Goal: Task Accomplishment & Management: Manage account settings

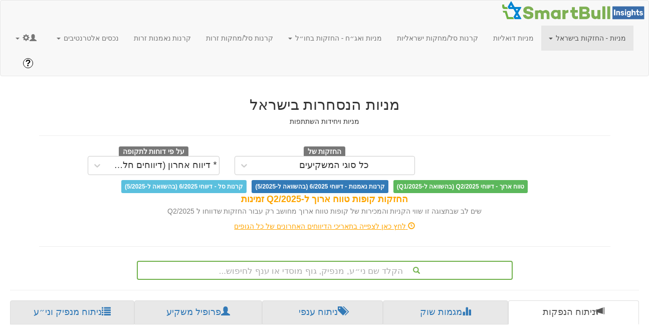
scroll to position [0, 2131]
click at [596, 37] on link "מניות - החזקות בישראל" at bounding box center [587, 38] width 92 height 25
click at [520, 96] on h2 "מניות הנסחרות בישראל" at bounding box center [324, 104] width 571 height 17
click at [126, 39] on link "נכסים אלטרנטיבים" at bounding box center [87, 38] width 77 height 25
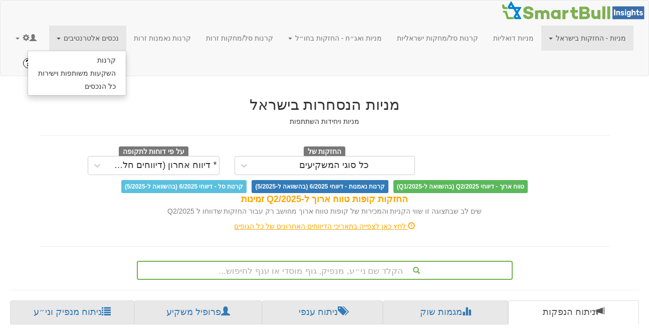
click at [188, 96] on h2 "מניות הנסחרות בישראל" at bounding box center [324, 104] width 571 height 17
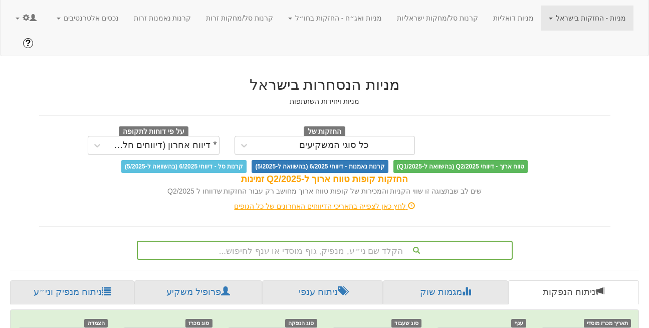
scroll to position [18, 0]
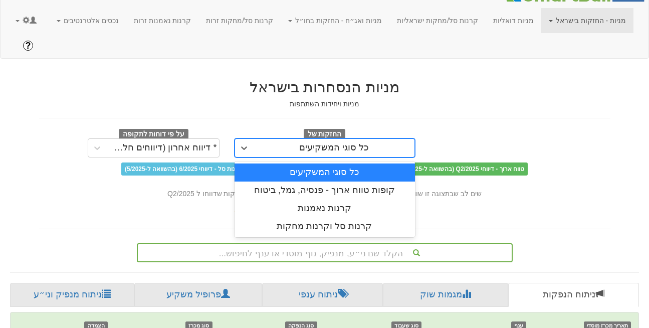
click at [337, 143] on div "כל סוגי המשקיעים" at bounding box center [334, 148] width 70 height 10
click at [350, 163] on div "כל סוגי המשקיעים" at bounding box center [324, 172] width 180 height 18
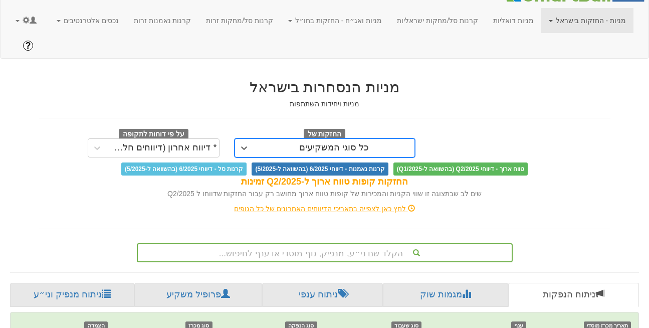
click at [320, 143] on div "כל סוגי המשקיעים" at bounding box center [334, 148] width 70 height 10
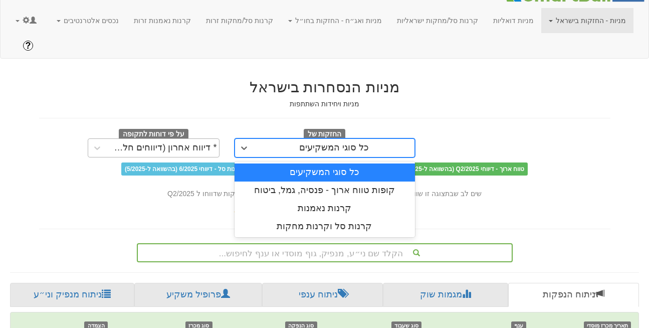
click at [176, 143] on div "* דיווח אחרון (דיווחים חלקיים)" at bounding box center [163, 148] width 108 height 10
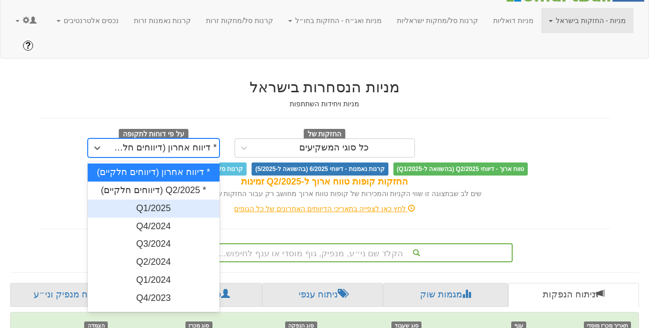
click at [170, 199] on div "Q1/2025" at bounding box center [154, 208] width 132 height 18
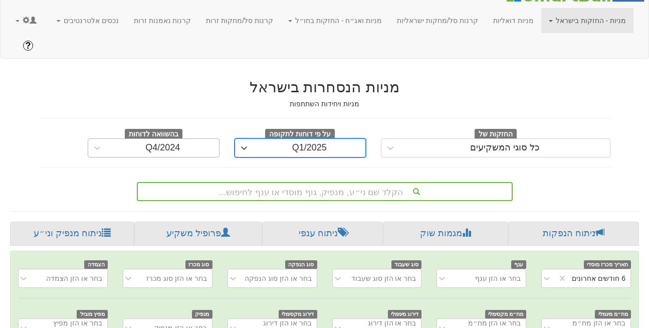
click at [186, 140] on div "Q4/2024" at bounding box center [163, 148] width 112 height 16
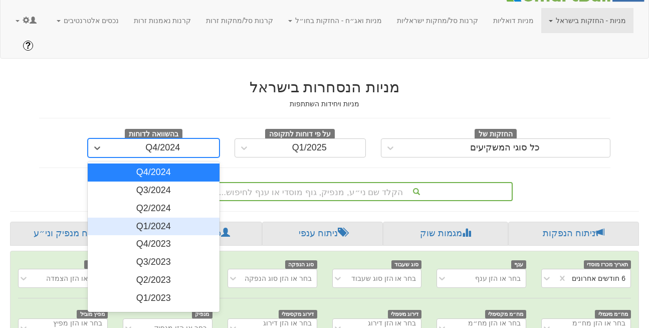
click at [177, 217] on div "Q1/2024" at bounding box center [154, 226] width 132 height 18
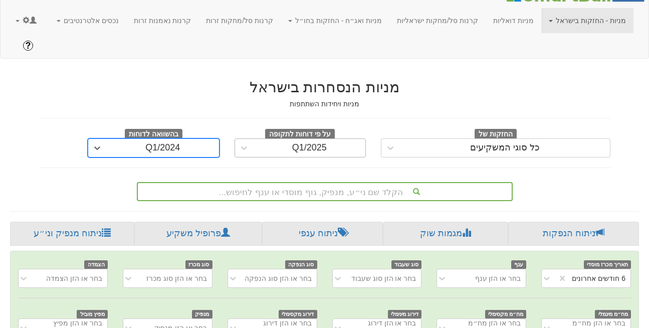
click at [289, 140] on div "Q1/2025" at bounding box center [309, 148] width 112 height 16
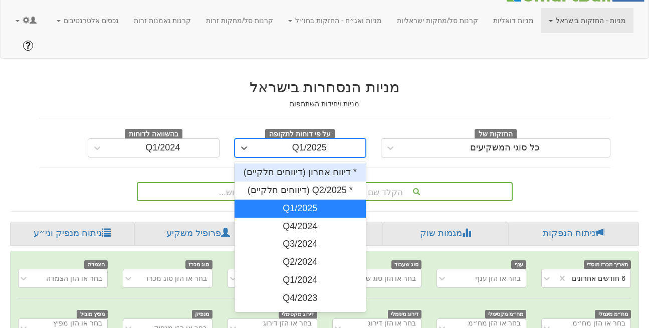
click at [282, 163] on div "* דיווח אחרון (דיווחים חלקיים)" at bounding box center [300, 172] width 132 height 18
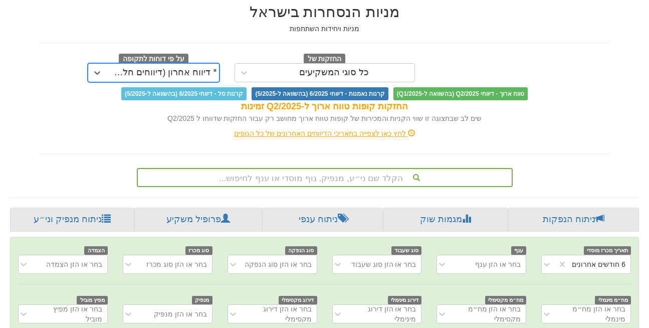
scroll to position [97, 0]
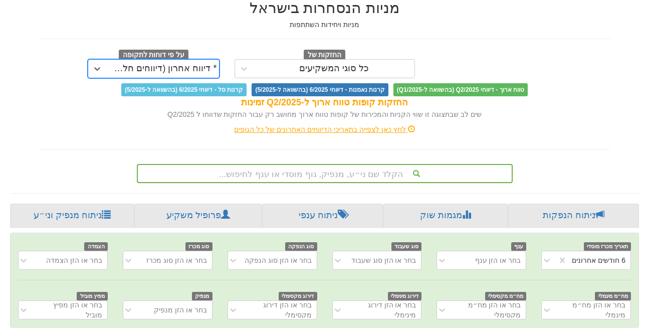
click at [321, 164] on div "הקלד שם ני״ע, מנפיק, גוף מוסדי או ענף לחיפוש..." at bounding box center [325, 173] width 376 height 19
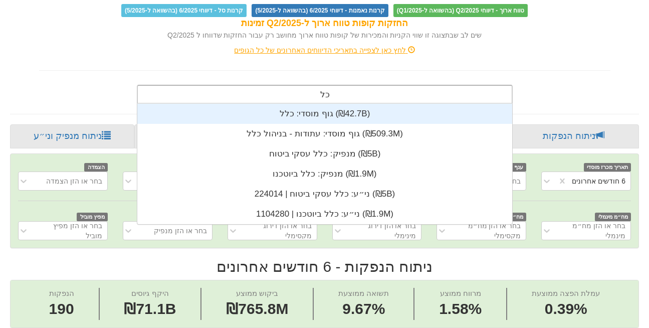
scroll to position [240, 0]
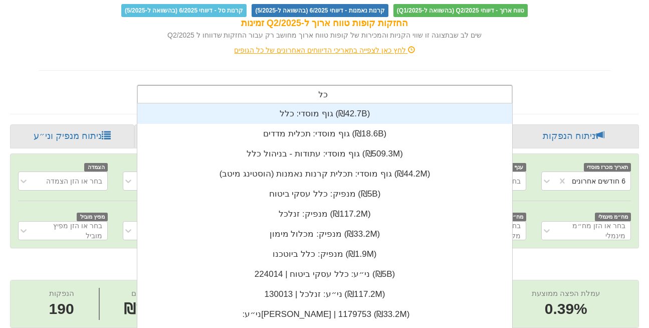
type input "כ"
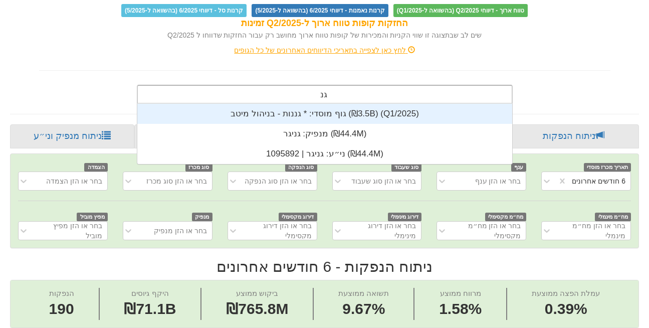
scroll to position [60, 0]
type input "ג"
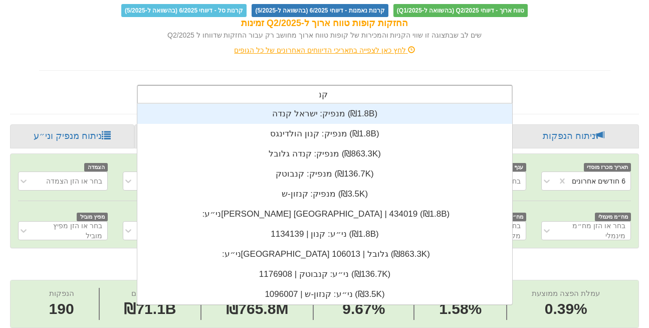
scroll to position [80, 0]
type input "קנדה"
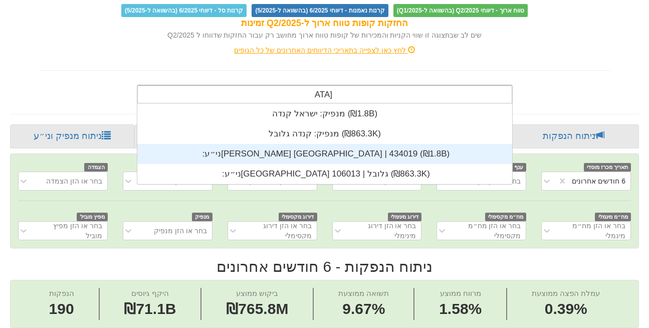
click at [319, 144] on div "ני״ע: ‏ישראל קנדה | 434019 ‎(₪1.8B)‎" at bounding box center [324, 154] width 375 height 20
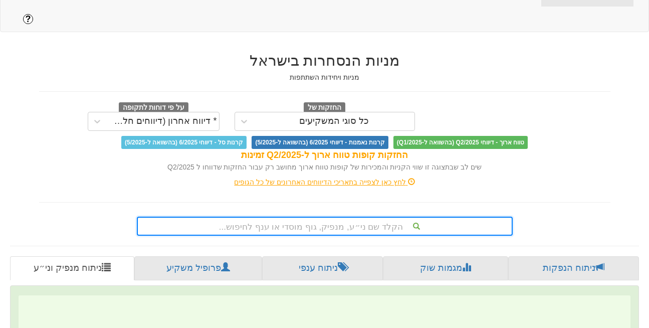
scroll to position [176, 0]
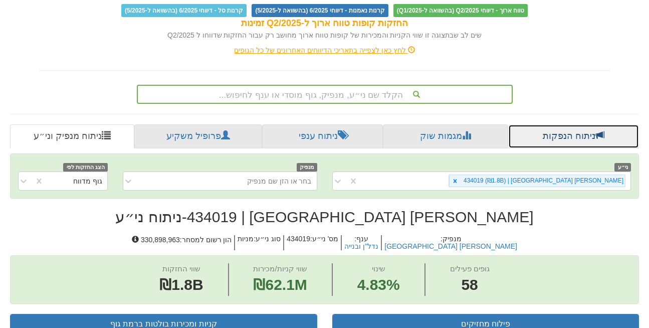
click at [565, 124] on link "ניתוח הנפקות" at bounding box center [573, 136] width 131 height 24
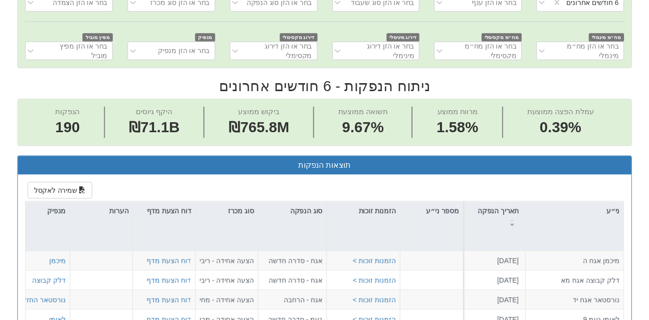
scroll to position [364, 0]
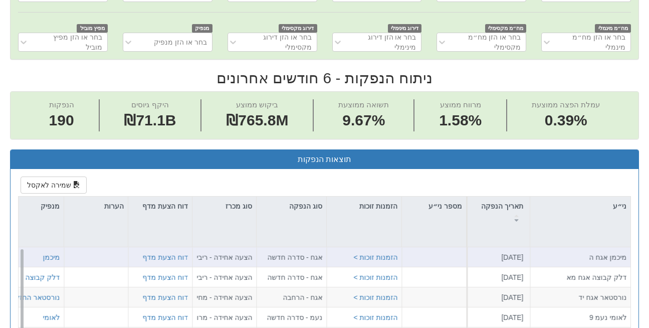
click at [577, 247] on div "מיכמן אגח ה" at bounding box center [580, 257] width 100 height 20
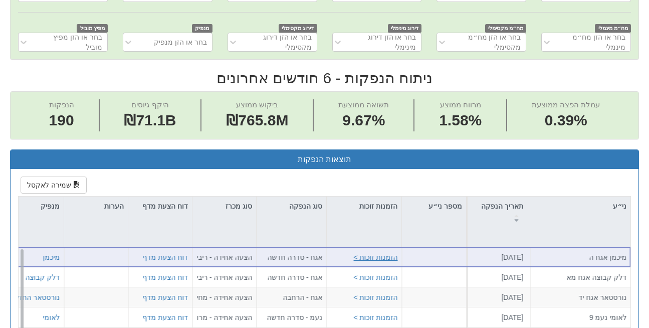
click at [373, 252] on button "הזמנות זוכות >" at bounding box center [375, 257] width 44 height 10
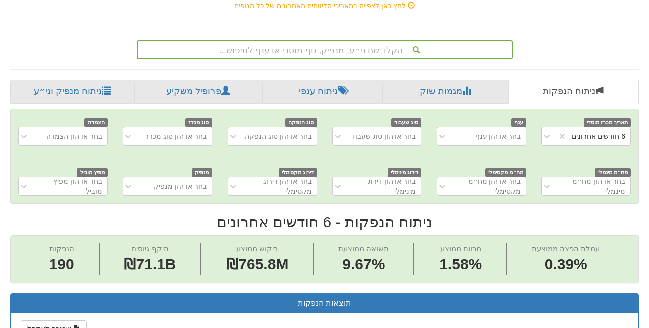
scroll to position [220, 0]
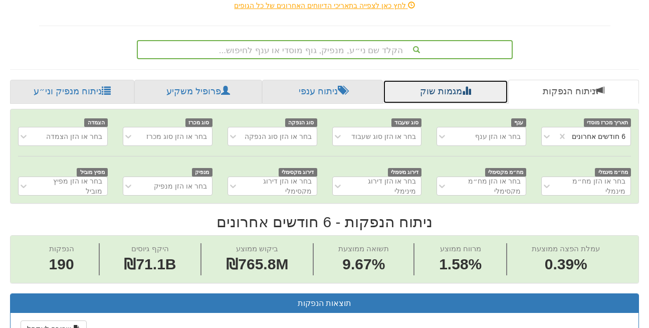
click at [440, 80] on link "מגמות שוק" at bounding box center [445, 92] width 125 height 24
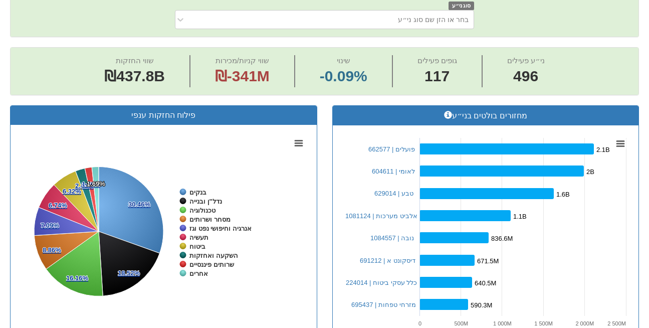
scroll to position [338, 0]
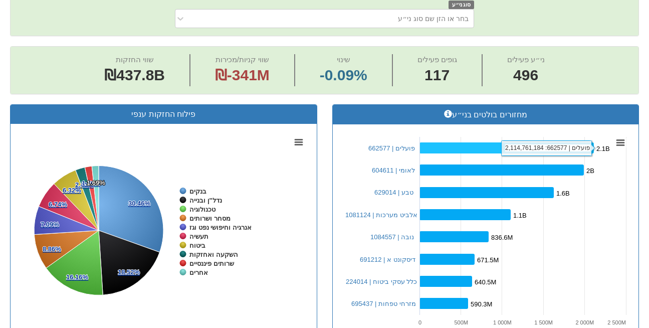
click at [480, 142] on rect at bounding box center [506, 147] width 174 height 11
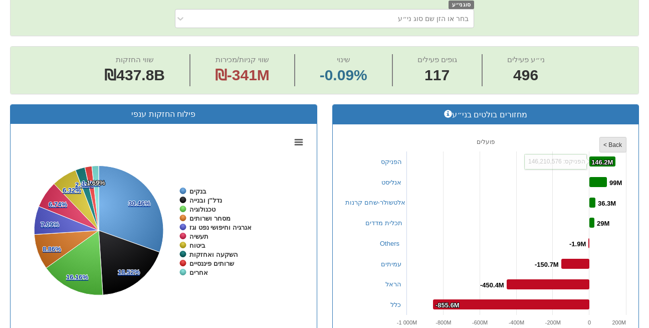
click at [618, 141] on tspan "< Back" at bounding box center [612, 144] width 19 height 7
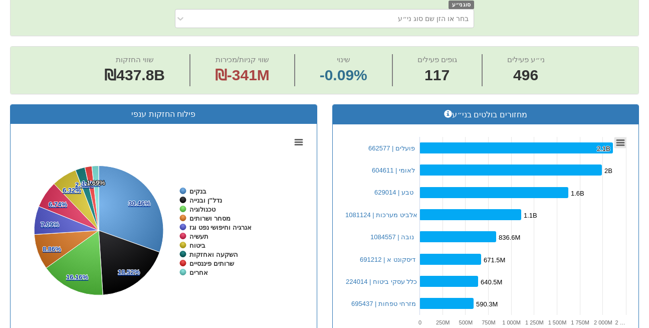
click at [618, 140] on icon at bounding box center [620, 142] width 7 height 5
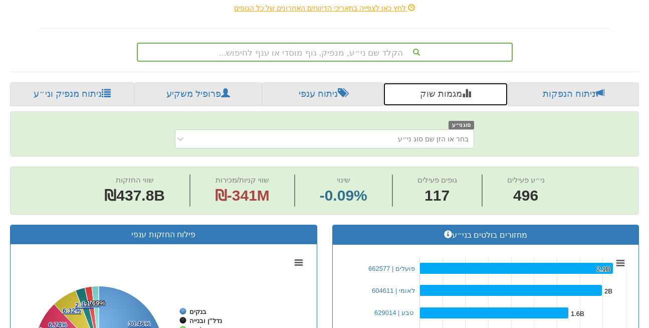
scroll to position [253, 0]
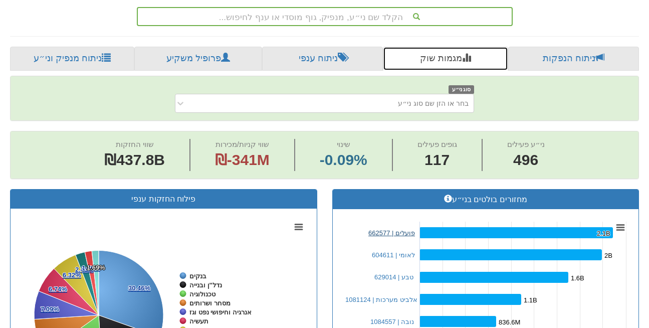
click at [390, 229] on link "פועלים | 662577" at bounding box center [391, 233] width 47 height 8
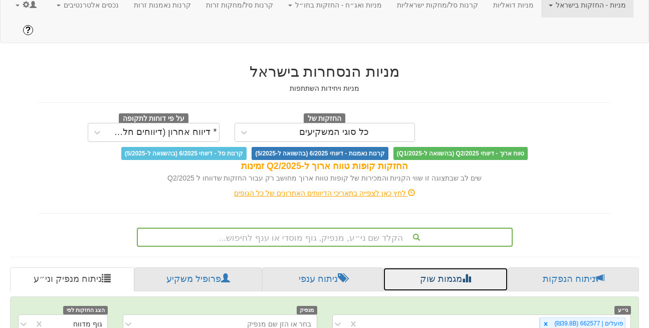
scroll to position [253, 0]
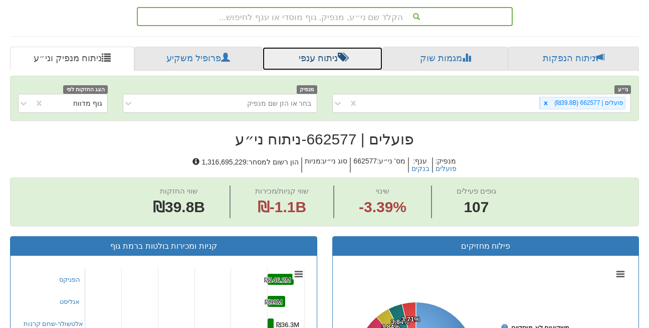
click at [332, 47] on link "ניתוח ענפי" at bounding box center [322, 59] width 121 height 24
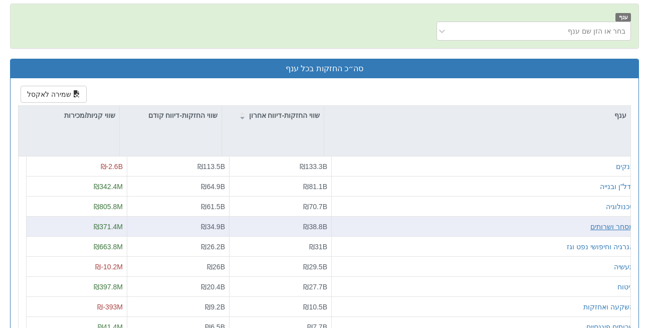
scroll to position [326, 0]
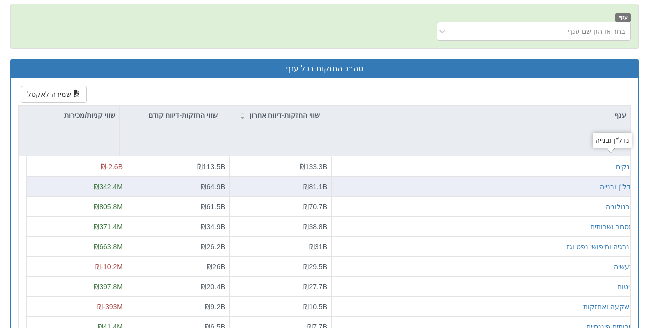
click at [612, 181] on div "נדל"ן ובנייה" at bounding box center [617, 186] width 34 height 10
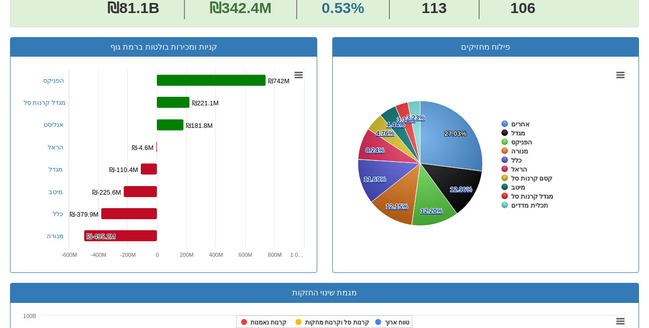
scroll to position [426, 0]
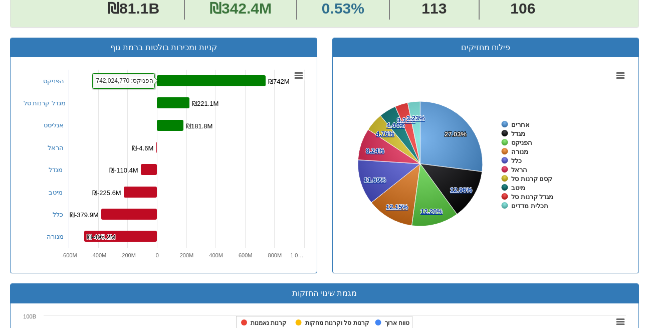
click at [230, 75] on rect at bounding box center [211, 80] width 109 height 11
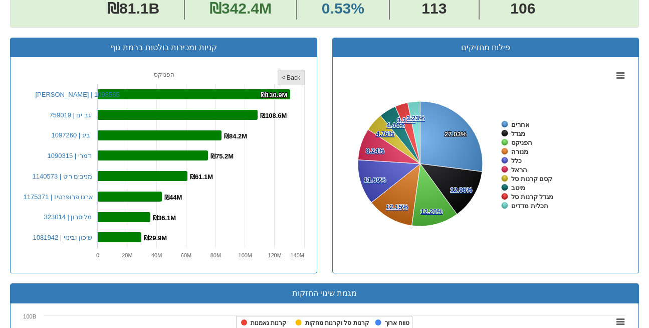
click at [288, 74] on tspan "< Back" at bounding box center [291, 77] width 19 height 7
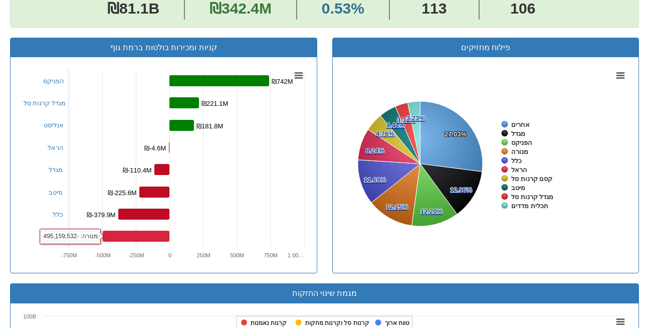
click at [129, 230] on rect at bounding box center [136, 235] width 67 height 11
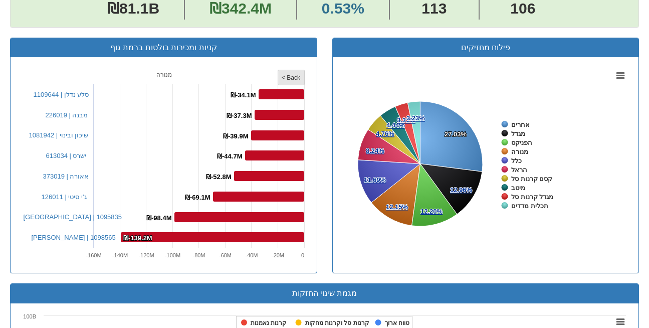
click at [280, 70] on rect at bounding box center [290, 77] width 27 height 15
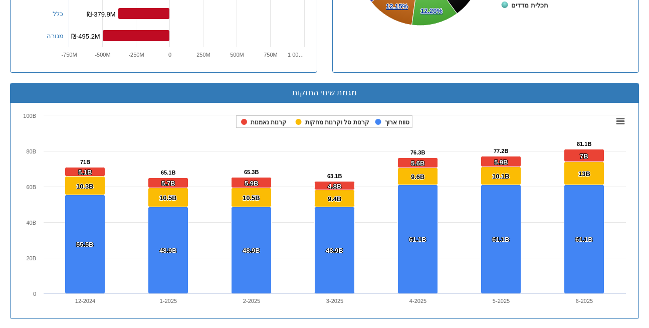
scroll to position [639, 0]
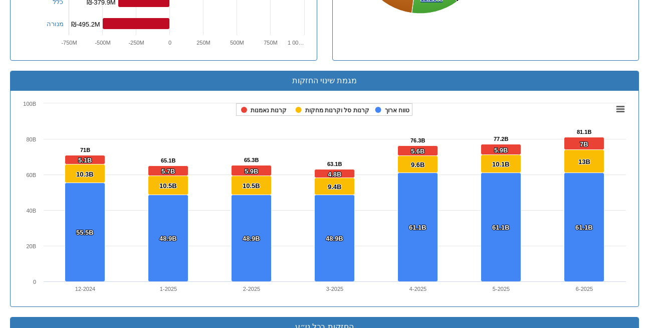
drag, startPoint x: 358, startPoint y: 163, endPoint x: 339, endPoint y: 49, distance: 116.2
click at [339, 71] on div "מגמת שינוי החזקות Created with Highcharts 8.2.2 Chart context menu 71B 71B 65.1…" at bounding box center [324, 189] width 629 height 236
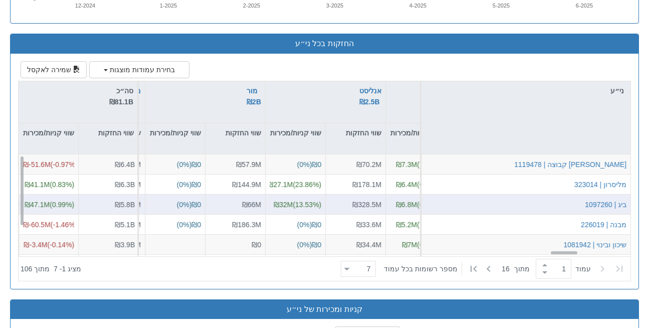
scroll to position [0, 12211]
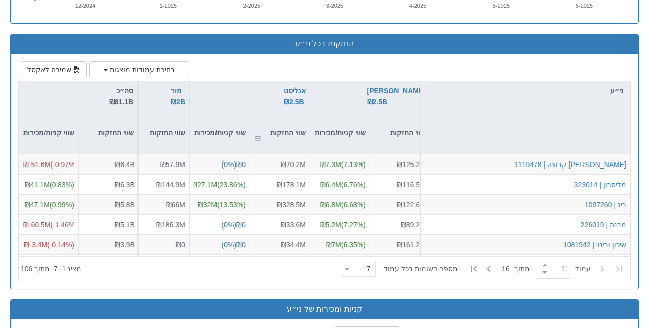
click at [282, 123] on div "שווי החזקות" at bounding box center [280, 132] width 60 height 19
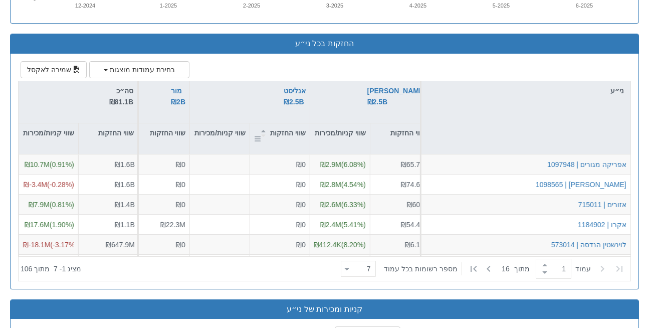
click at [282, 123] on div "שווי החזקות" at bounding box center [280, 132] width 60 height 19
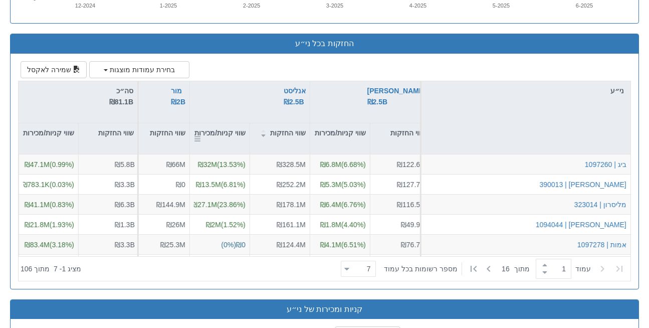
click at [221, 123] on div "שווי קניות/מכירות" at bounding box center [220, 138] width 60 height 31
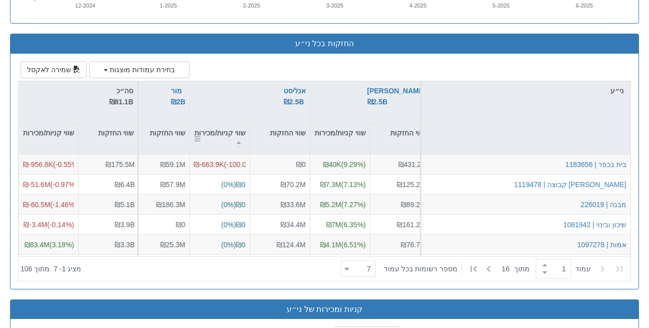
click at [221, 123] on div "שווי קניות/מכירות" at bounding box center [220, 138] width 60 height 31
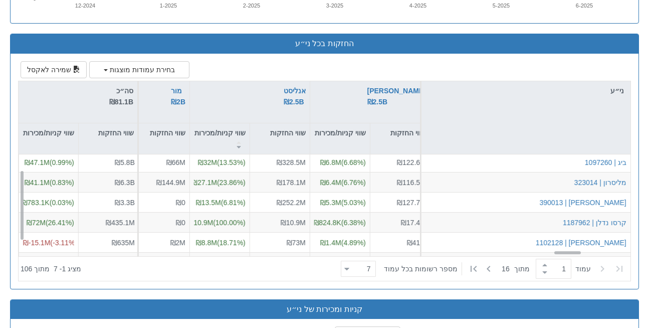
scroll to position [25, 12211]
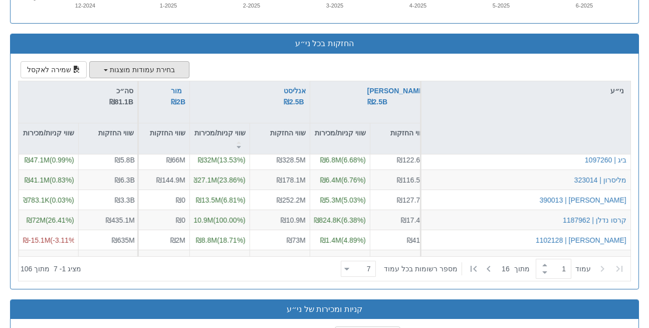
click at [131, 61] on button "בחירת עמודות מוצגות" at bounding box center [139, 69] width 100 height 17
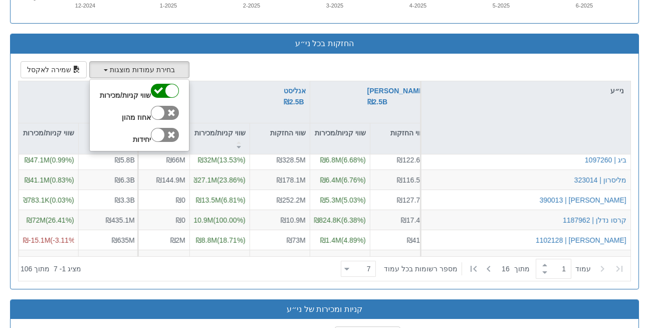
click at [63, 85] on div "סה״כ ₪81.1B" at bounding box center [78, 96] width 111 height 23
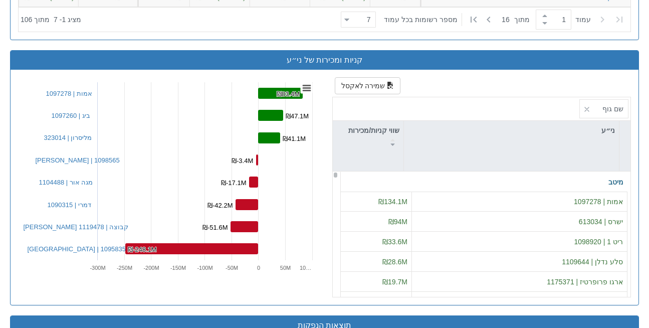
scroll to position [1175, 0]
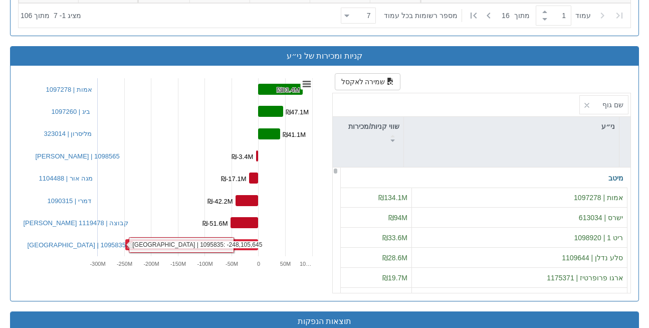
click at [242, 239] on rect at bounding box center [191, 244] width 133 height 11
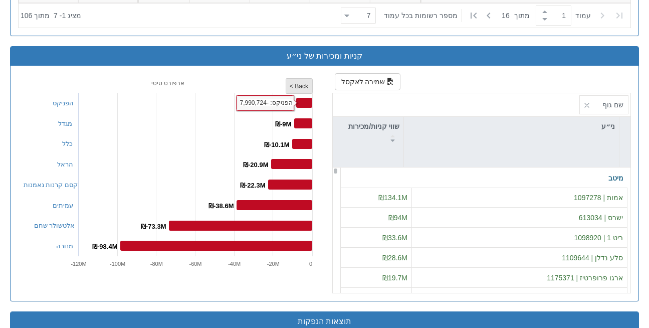
click at [293, 79] on rect at bounding box center [299, 86] width 27 height 15
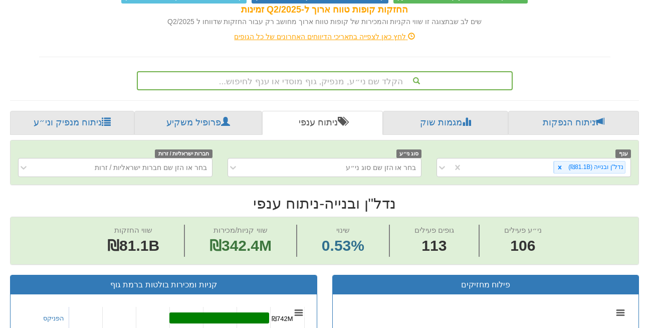
scroll to position [190, 0]
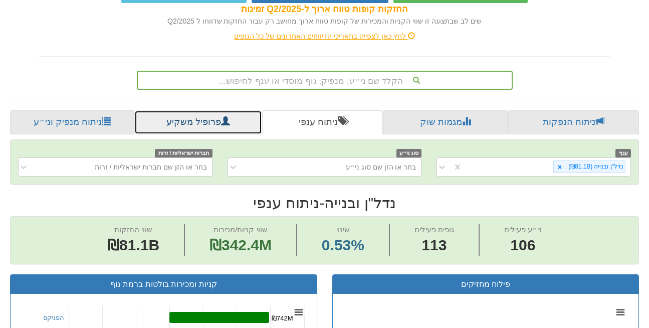
click at [194, 110] on link "פרופיל משקיע" at bounding box center [197, 122] width 127 height 24
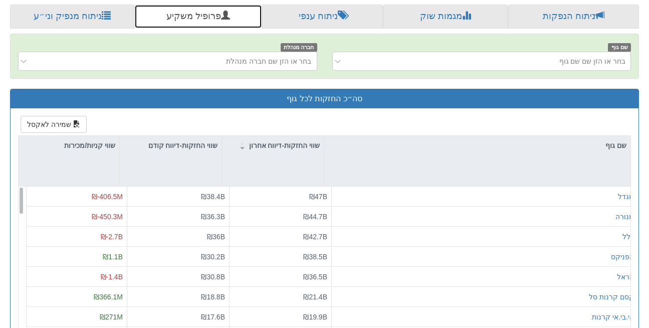
scroll to position [296, 0]
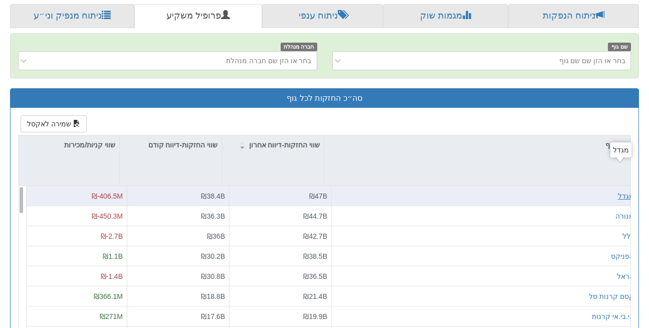
click at [618, 191] on div "מגדל" at bounding box center [626, 196] width 16 height 10
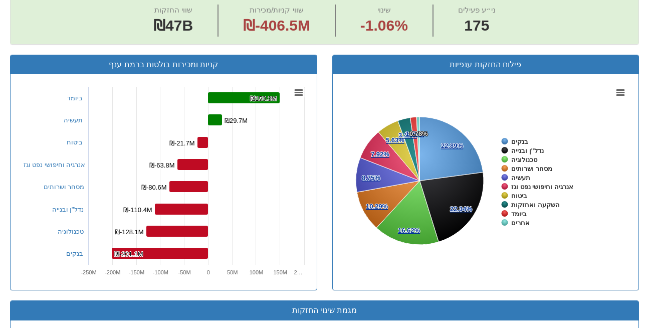
scroll to position [459, 0]
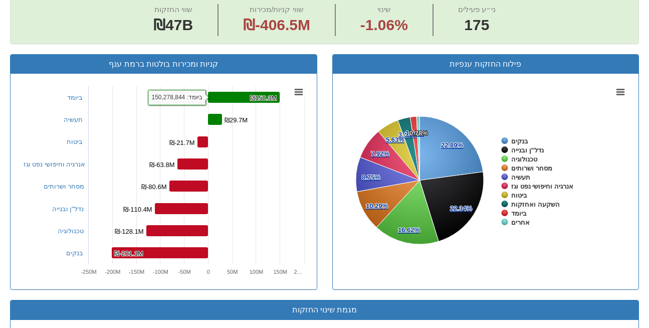
click at [242, 92] on rect at bounding box center [244, 97] width 72 height 11
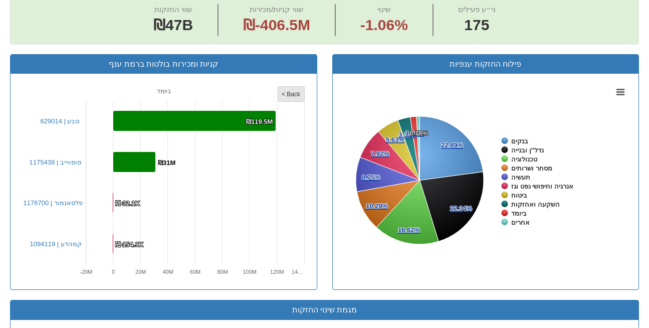
click at [294, 91] on tspan "< Back" at bounding box center [291, 94] width 19 height 7
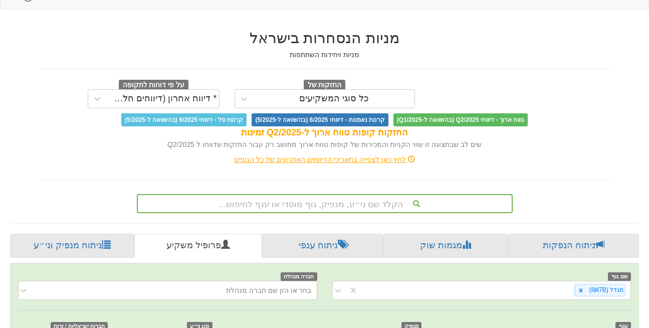
scroll to position [0, 0]
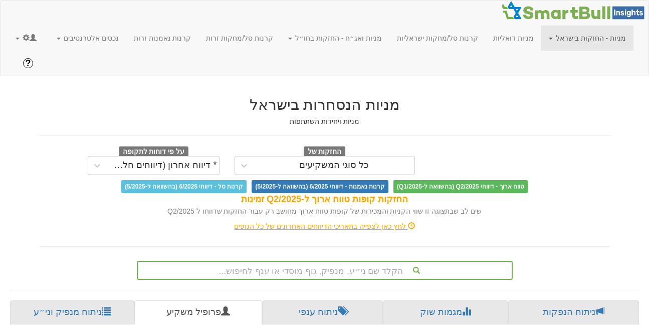
click at [610, 48] on link "מניות - החזקות בישראל" at bounding box center [587, 38] width 92 height 25
click at [611, 146] on div "החזקות של כל סוגי המשקיעים על פי דוחות לתקופה * דיווח אחרון (דיווחים חלקיים)" at bounding box center [325, 160] width 586 height 29
click at [611, 40] on link "מניות - החזקות בישראל" at bounding box center [587, 38] width 92 height 25
click at [580, 180] on div "טווח ארוך - דיווחי Q2/2025 (בהשוואה ל-Q1/2025) קרנות נאמנות - דיווחי 6/2025 (בה…" at bounding box center [325, 186] width 586 height 13
click at [516, 42] on link "מניות דואליות" at bounding box center [513, 38] width 56 height 25
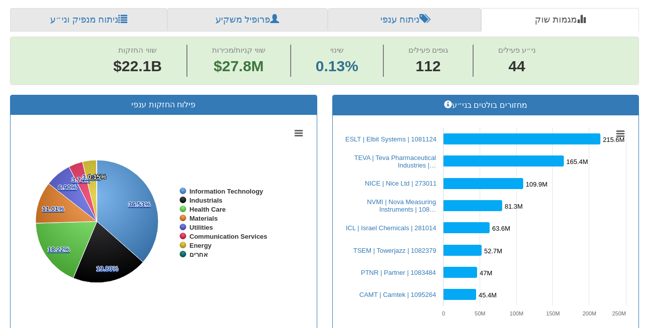
scroll to position [280, 0]
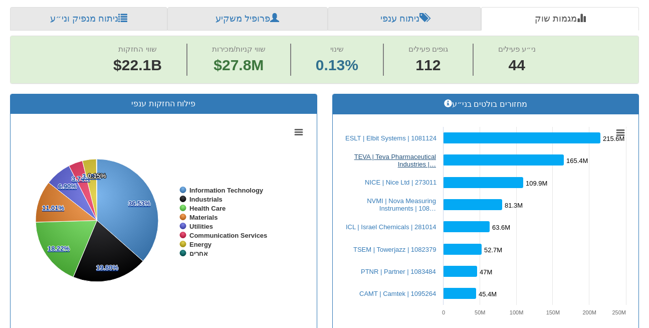
click at [370, 153] on link "TEVA | Teva Pharmaceutical Industries |…" at bounding box center [395, 160] width 82 height 15
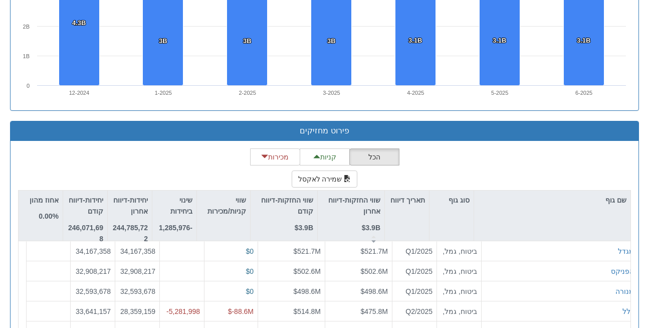
scroll to position [868, 0]
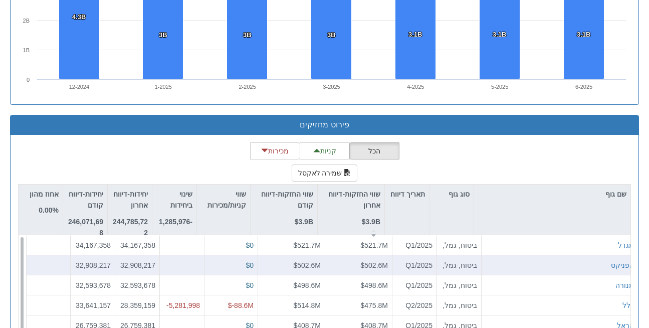
click at [540, 255] on div "הפניקס" at bounding box center [559, 265] width 156 height 20
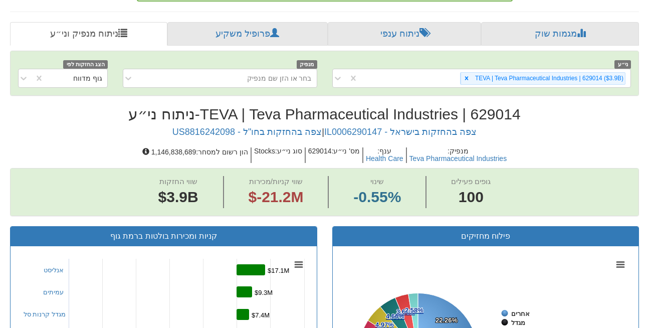
scroll to position [260, 0]
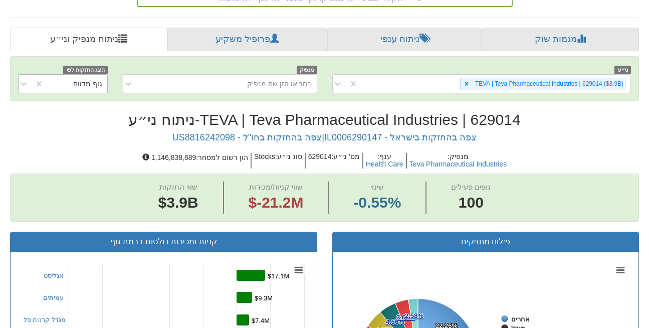
click at [86, 76] on div "גוף מדווח" at bounding box center [75, 84] width 63 height 16
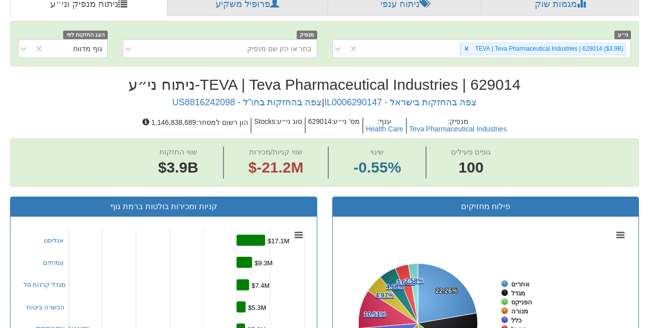
scroll to position [283, 0]
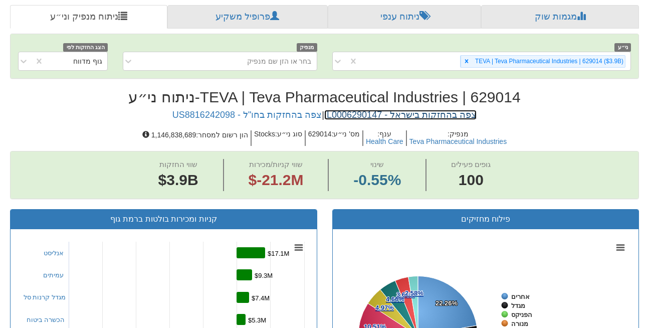
click at [403, 110] on link "צפה בהחזקות בישראל - IL0006290147" at bounding box center [400, 115] width 152 height 10
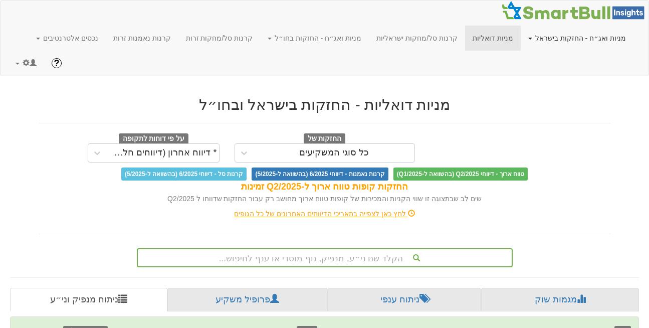
click at [591, 39] on link "מניות ואג״ח - החזקות בישראל" at bounding box center [576, 38] width 113 height 25
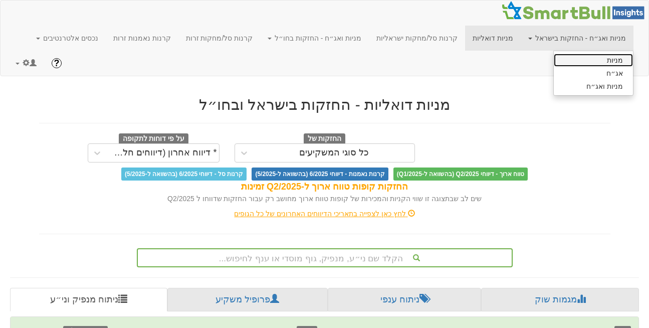
click at [597, 57] on link "מניות" at bounding box center [592, 60] width 79 height 13
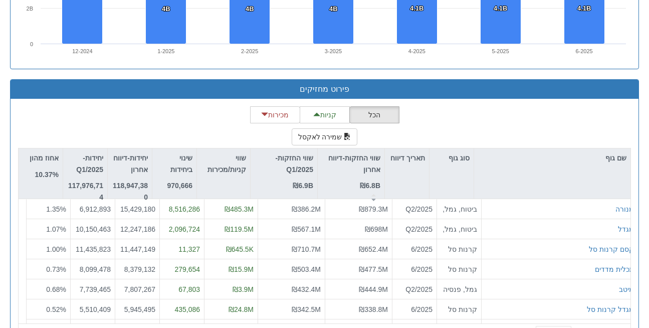
scroll to position [902, 0]
drag, startPoint x: 495, startPoint y: 120, endPoint x: 550, endPoint y: 83, distance: 66.0
click at [550, 106] on div "הכל קניות מכירות שמירה לאקסל שם גוף סוג גוף תאריך דיווח שווי החזקות-דיווח אחרון…" at bounding box center [324, 227] width 613 height 242
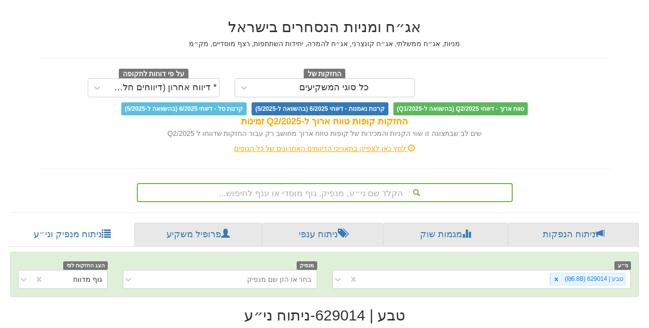
scroll to position [0, 0]
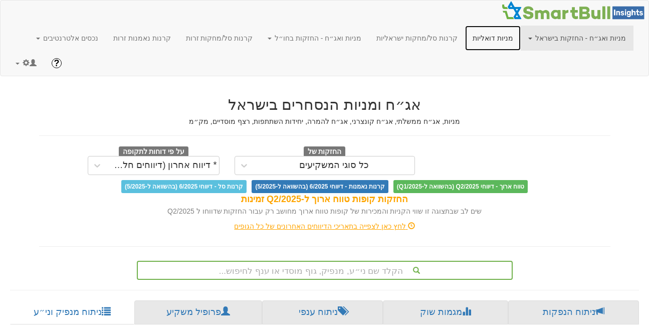
click at [496, 33] on link "מניות דואליות" at bounding box center [493, 38] width 56 height 25
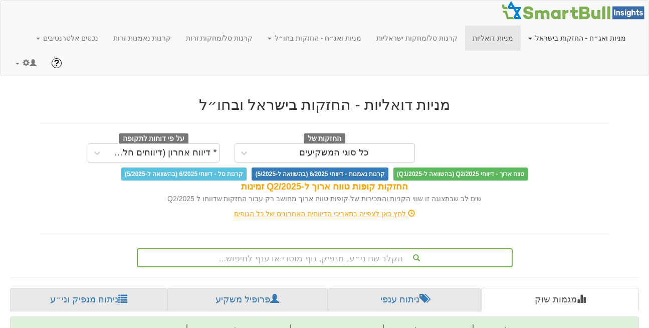
click at [595, 40] on link "מניות ואג״ח - החזקות בישראל" at bounding box center [576, 38] width 113 height 25
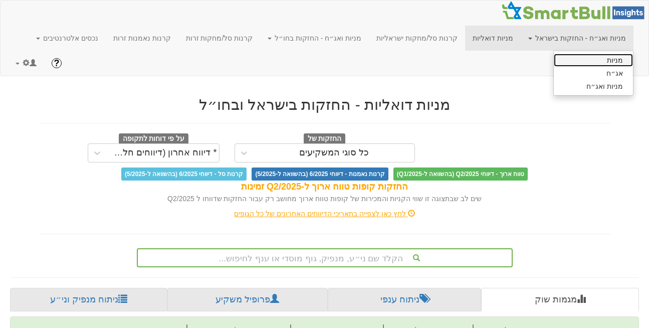
click at [600, 62] on link "מניות" at bounding box center [592, 60] width 79 height 13
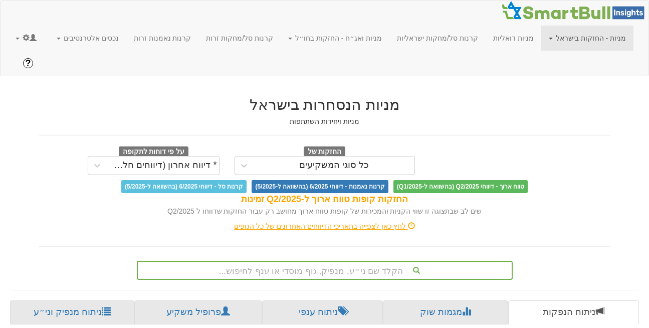
click at [613, 101] on div "מניות הנסחרות בישראל מניות ויחידות השתתפות החזקות של כל סוגי המשקיעים על פי דוח…" at bounding box center [325, 182] width 586 height 193
click at [13, 38] on link at bounding box center [26, 38] width 36 height 25
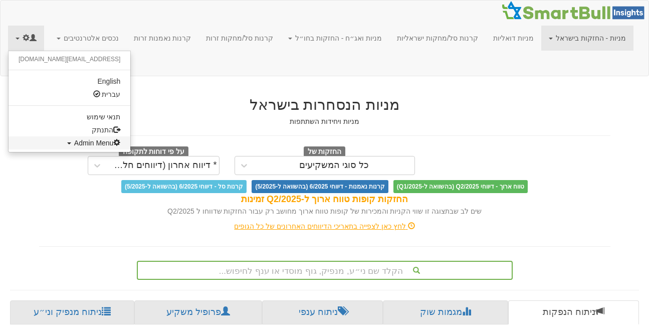
click at [50, 137] on link "Admin Menu" at bounding box center [70, 142] width 122 height 13
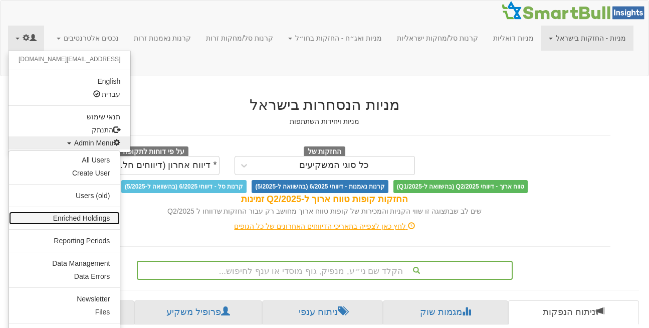
click at [85, 219] on link "Enriched Holdings" at bounding box center [64, 217] width 111 height 13
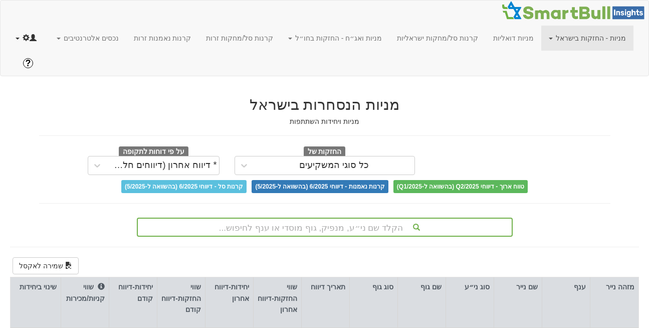
type input "1"
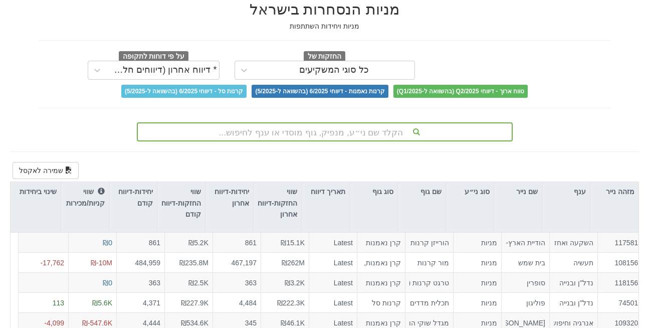
scroll to position [99, 0]
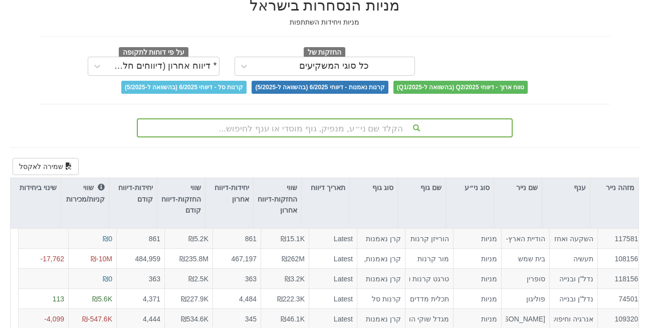
click at [644, 175] on div "מניות הנסחרות בישראל מניות ויחידות השתתפות החזקות של כל סוגי המשקיעים על פי דוח…" at bounding box center [325, 182] width 644 height 391
drag, startPoint x: 644, startPoint y: 175, endPoint x: 649, endPoint y: 281, distance: 106.3
click at [649, 281] on html "Toggle navigation מניות - החזקות בישראל מניות ✓ אג״ח מניות ואג״ח מניות דואליות …" at bounding box center [324, 140] width 649 height 479
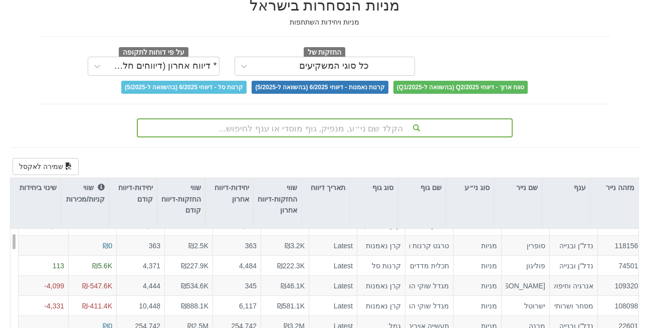
scroll to position [0, 0]
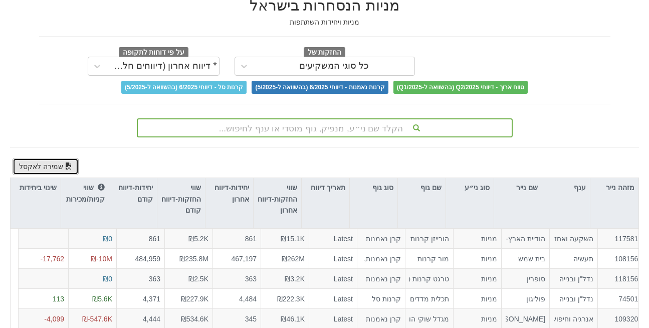
click at [48, 158] on button "שמירה לאקסל" at bounding box center [46, 166] width 66 height 17
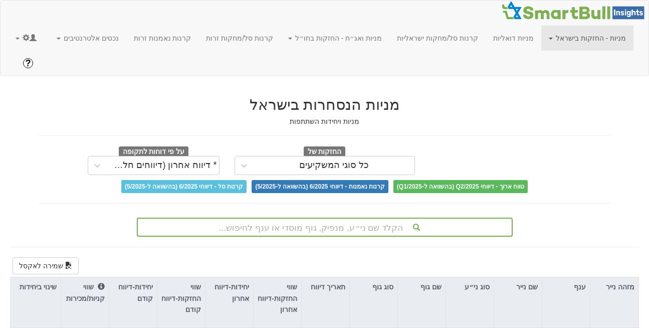
click at [417, 53] on div "Toggle navigation מניות - החזקות בישראל מניות ✓ אג״ח מניות ואג״ח מניות דואליות …" at bounding box center [324, 238] width 649 height 477
click at [464, 86] on div "מניות הנסחרות בישראל מניות ויחידות השתתפות החזקות של כל סוגי המשקיעים על פי דוח…" at bounding box center [325, 161] width 586 height 150
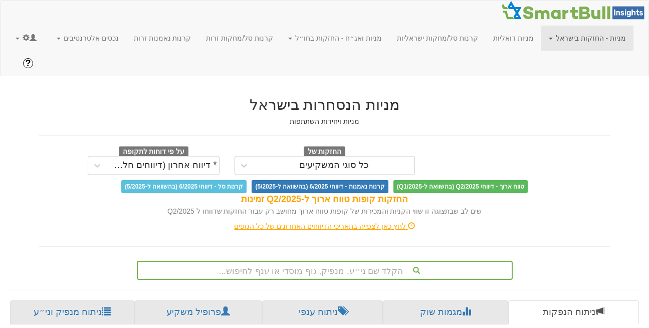
scroll to position [0, 2131]
click at [600, 42] on link "מניות - החזקות בישראל" at bounding box center [587, 38] width 92 height 25
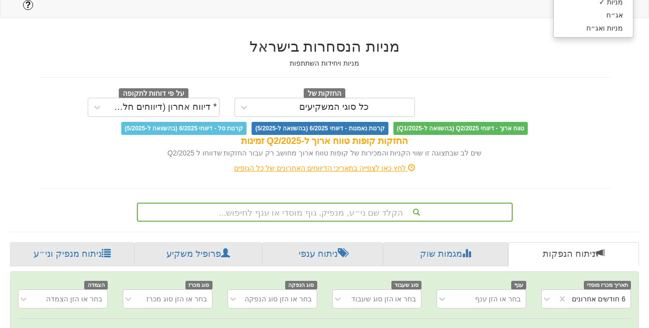
scroll to position [59, 0]
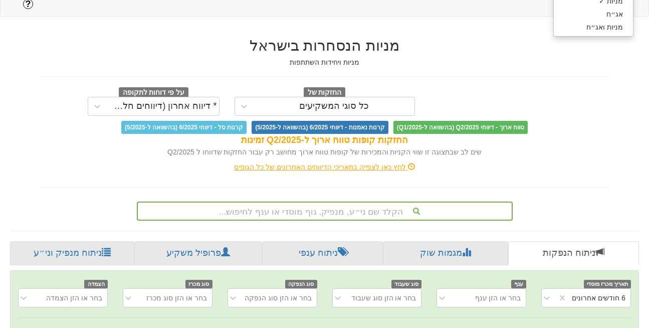
click at [501, 162] on div "לחץ כאן לצפייה בתאריכי הדיווחים האחרונים של כל הגופים" at bounding box center [325, 167] width 586 height 10
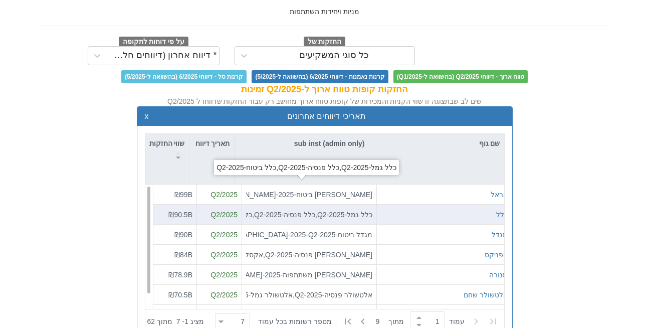
scroll to position [16, 0]
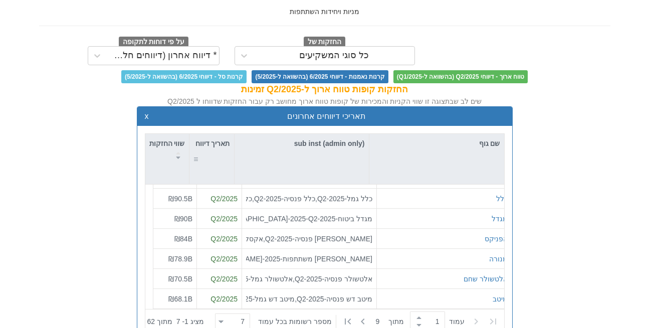
click at [216, 138] on div "תאריך דיווח" at bounding box center [211, 149] width 45 height 31
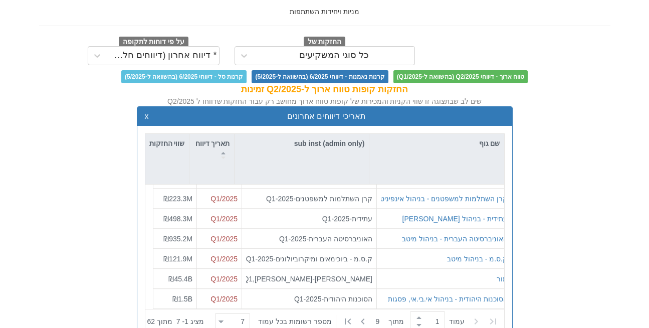
click at [144, 107] on div "תאריכי דיווחים אחרונים x" at bounding box center [324, 117] width 375 height 20
click at [145, 112] on button "x" at bounding box center [147, 116] width 4 height 9
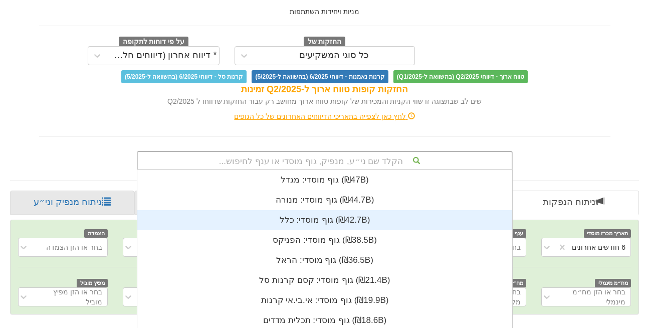
scroll to position [176, 0]
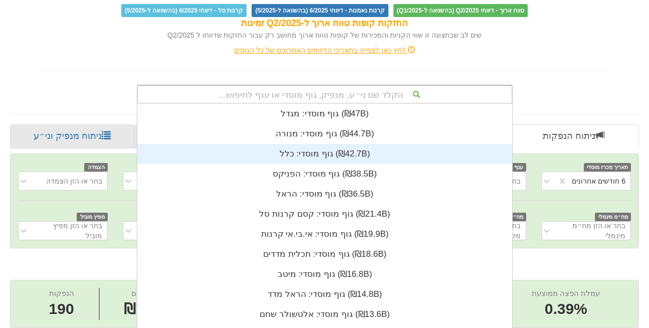
click at [336, 104] on div "הקלד שם ני״ע, מנפיק, גוף מוסדי או ענף לחיפוש... גוף מוסדי: ‏מגדל ‎(₪47B)‎ גוף מ…" at bounding box center [325, 94] width 376 height 19
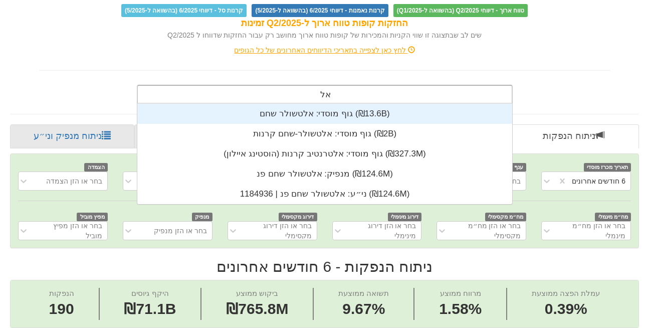
scroll to position [249, 0]
type input "א"
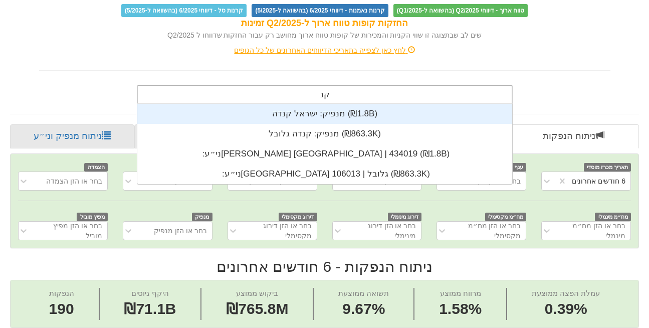
scroll to position [200, 0]
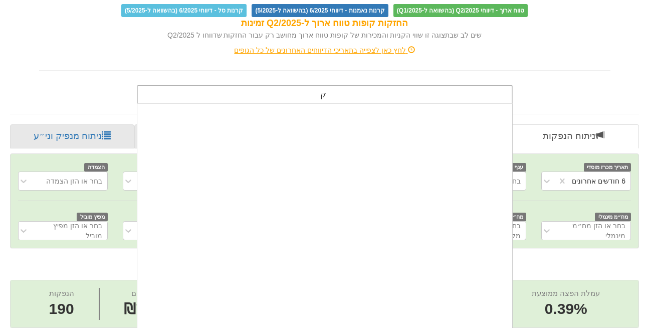
type input "ק"
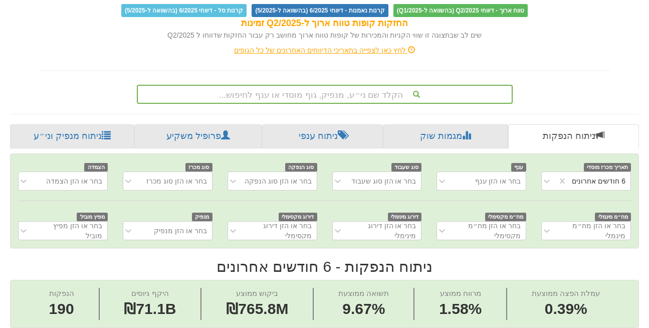
click at [190, 45] on div "מניות הנסחרות בישראל מניות ויחידות השתתפות החזקות של כל סוגי המשקיעים על פי דוח…" at bounding box center [325, 6] width 586 height 193
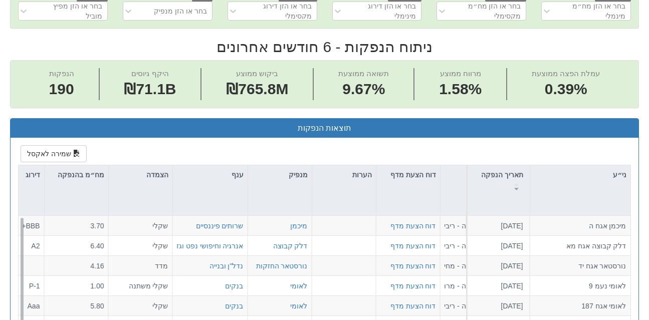
scroll to position [0, 2131]
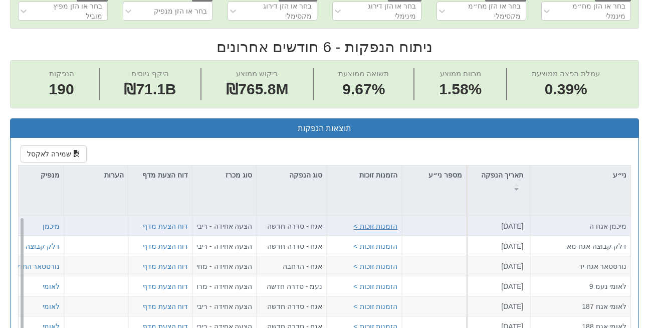
click at [392, 221] on button "הזמנות זוכות >" at bounding box center [375, 226] width 44 height 10
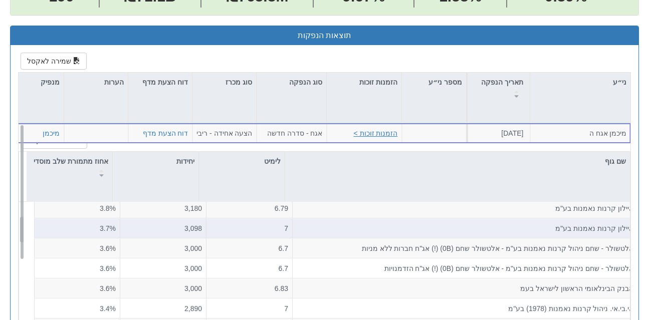
scroll to position [0, 0]
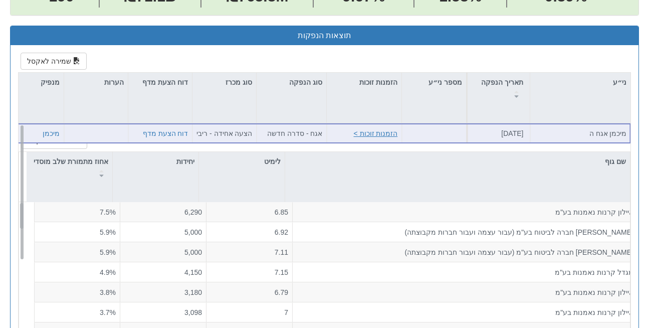
click at [388, 128] on button "הזמנות זוכות >" at bounding box center [375, 133] width 44 height 10
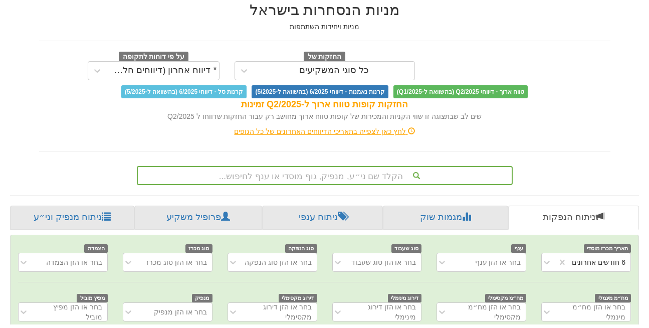
scroll to position [98, 0]
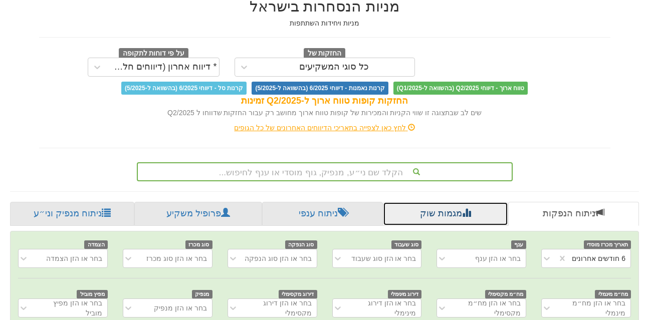
click at [436, 202] on link "מגמות שוק" at bounding box center [445, 214] width 125 height 24
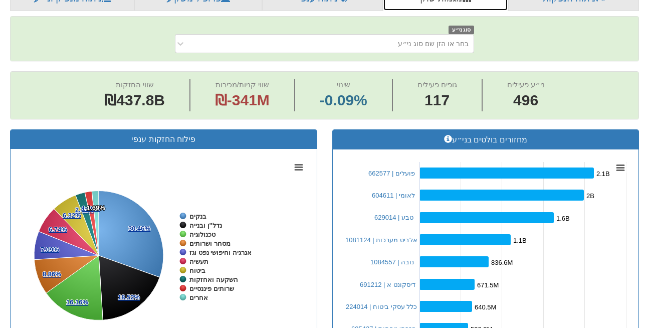
scroll to position [316, 0]
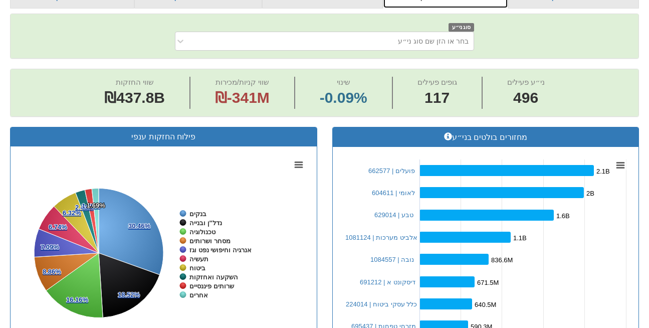
click at [351, 201] on rect at bounding box center [485, 254] width 291 height 200
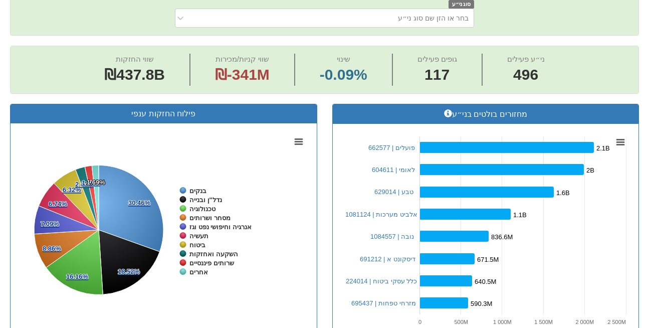
scroll to position [340, 0]
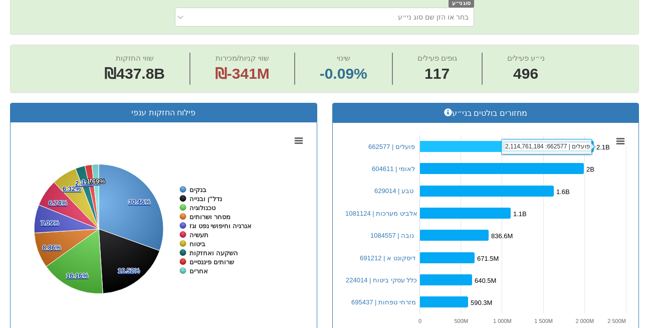
click at [489, 141] on rect at bounding box center [506, 146] width 174 height 11
click at [488, 141] on rect at bounding box center [506, 146] width 174 height 11
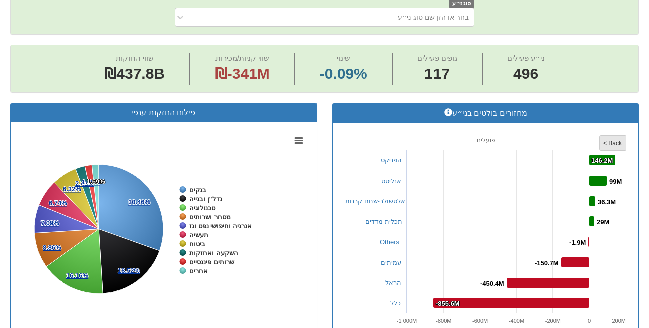
click at [614, 136] on rect at bounding box center [613, 143] width 27 height 15
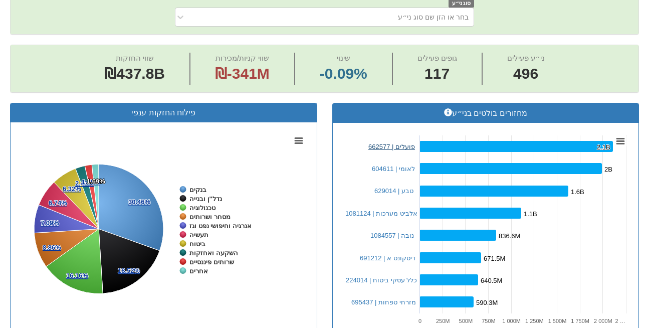
click at [406, 143] on link "פועלים | 662577" at bounding box center [391, 147] width 47 height 8
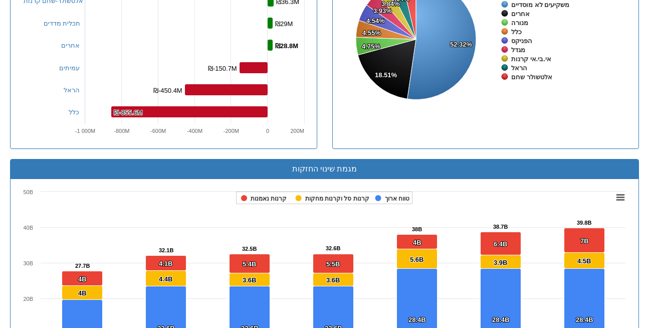
scroll to position [581, 0]
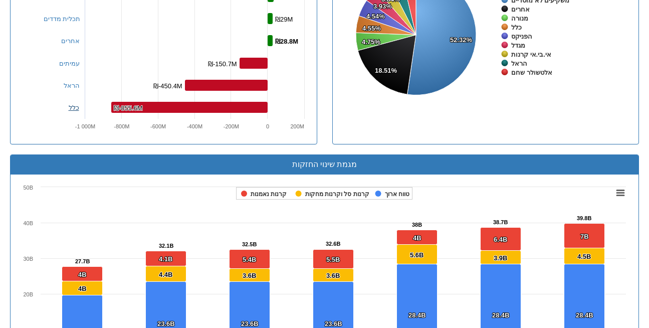
click at [70, 104] on link "כלל" at bounding box center [74, 108] width 11 height 8
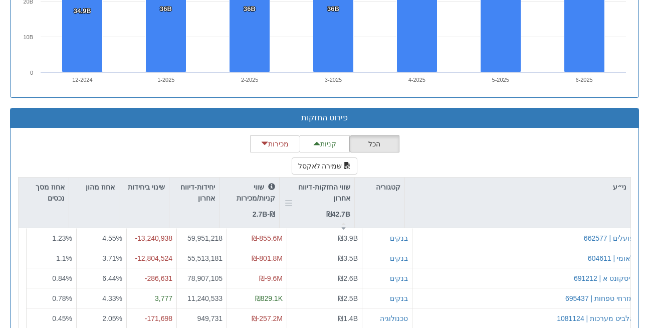
scroll to position [897, 0]
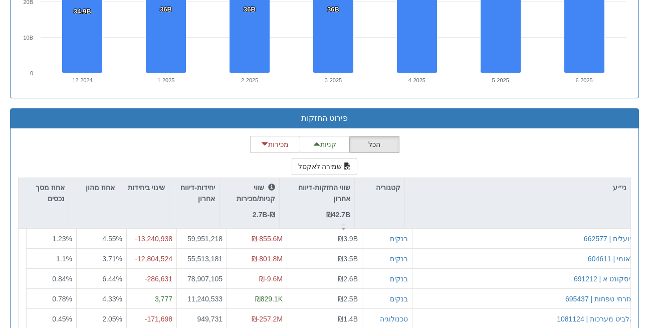
click at [206, 136] on div "הכל קניות מכירות שמירה לאקסל ני״ע קטגוריה שווי החזקות-דיווח אחרון ₪42.7B שווי ק…" at bounding box center [324, 334] width 613 height 397
click at [610, 109] on div "פירוט החזקות" at bounding box center [325, 119] width 628 height 20
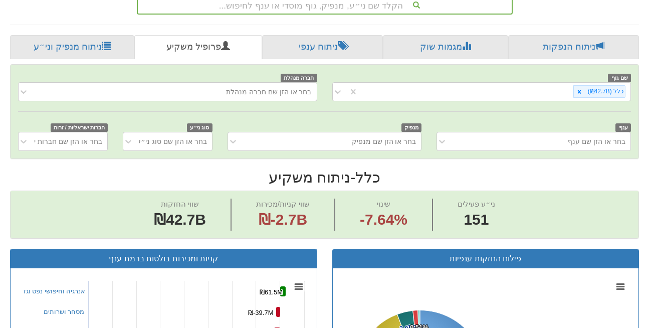
scroll to position [259, 0]
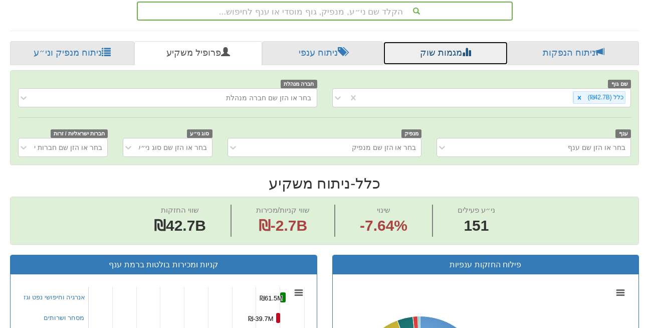
click at [445, 41] on link "מגמות שוק" at bounding box center [445, 53] width 125 height 24
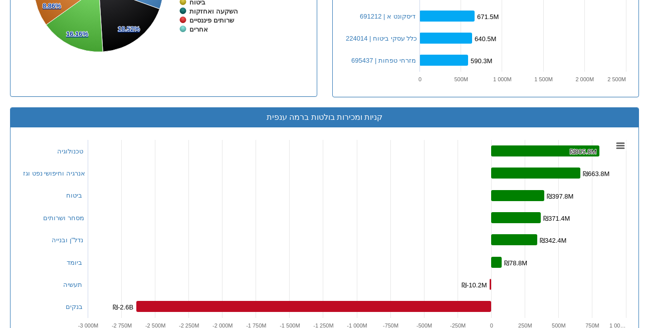
scroll to position [585, 0]
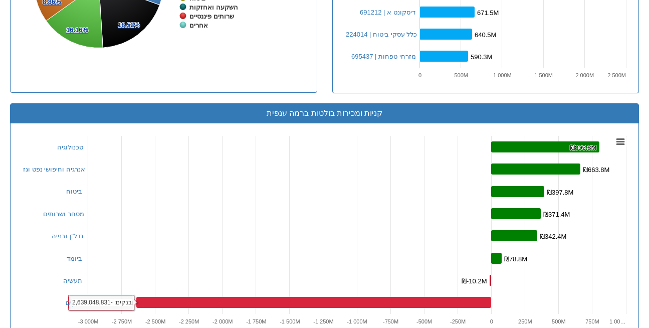
click at [152, 297] on rect at bounding box center [313, 302] width 355 height 11
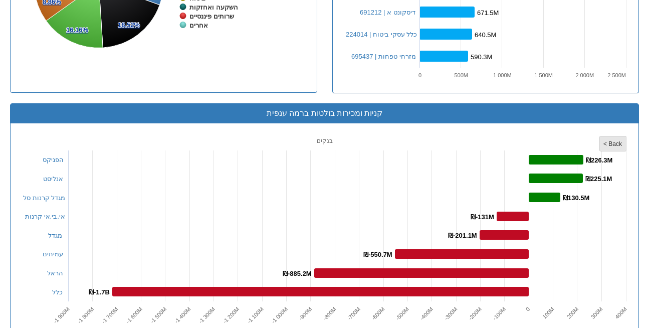
click at [605, 140] on tspan "< Back" at bounding box center [612, 143] width 19 height 7
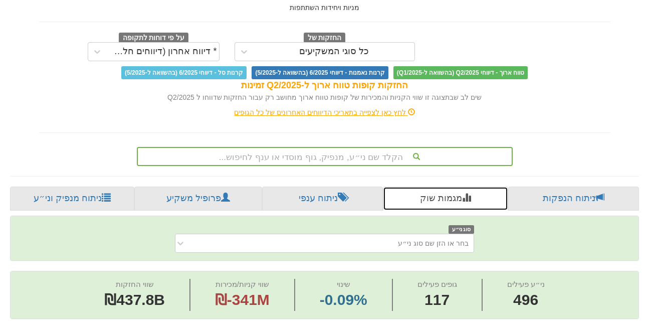
scroll to position [110, 0]
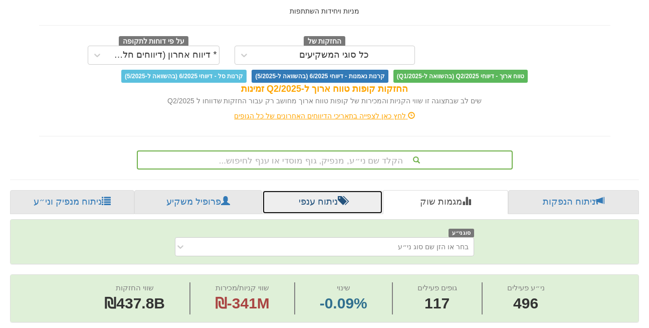
click at [319, 190] on link "ניתוח ענפי" at bounding box center [322, 202] width 121 height 24
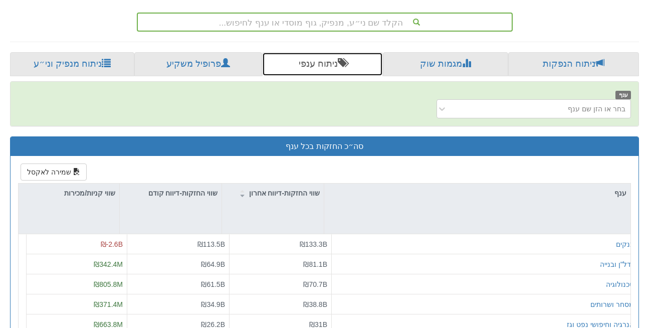
scroll to position [270, 0]
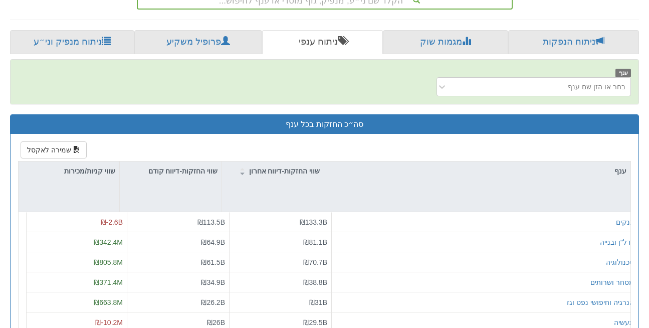
click at [319, 179] on div "שווי החזקות-דיווח אחרון" at bounding box center [273, 186] width 102 height 50
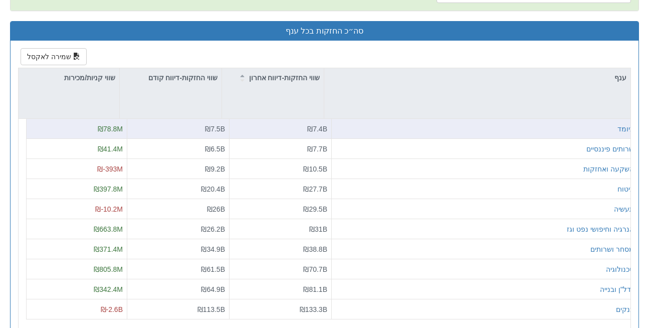
scroll to position [398, 0]
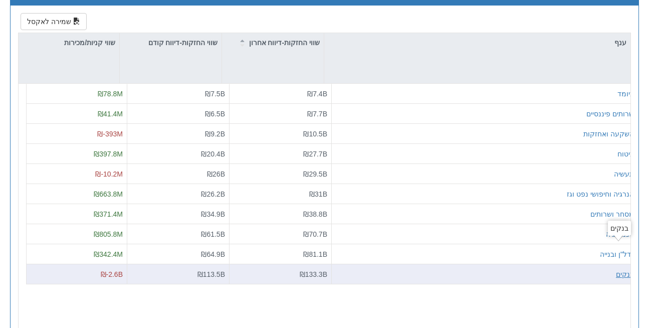
click at [616, 269] on div "בנקים" at bounding box center [625, 274] width 18 height 10
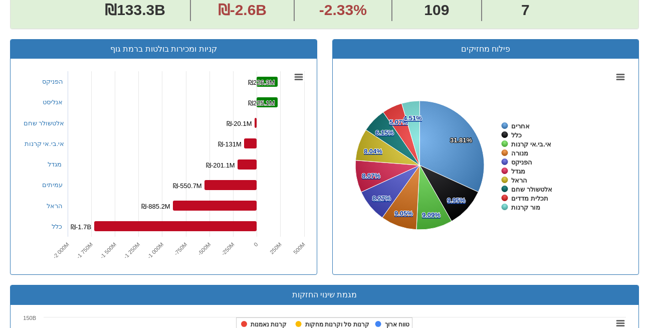
scroll to position [427, 0]
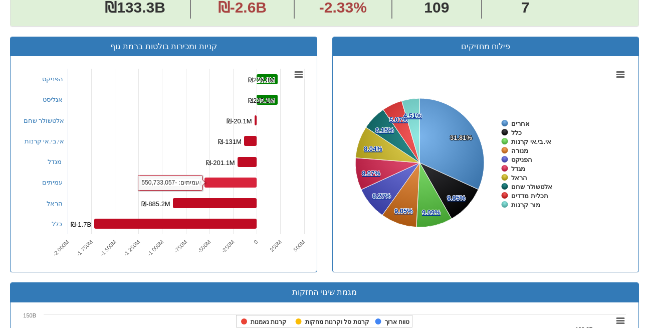
click at [240, 177] on rect at bounding box center [230, 182] width 52 height 10
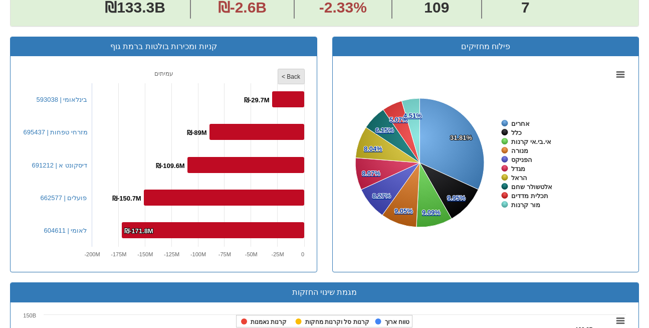
click at [286, 69] on rect at bounding box center [290, 76] width 27 height 15
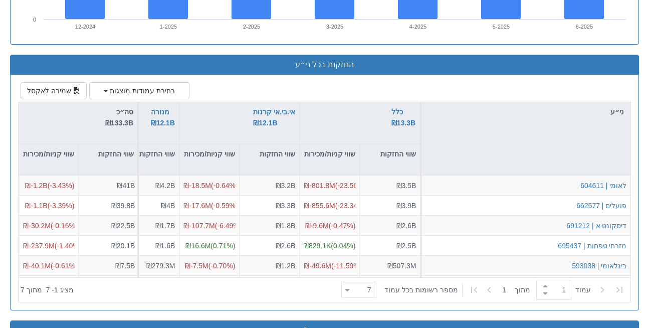
scroll to position [905, 0]
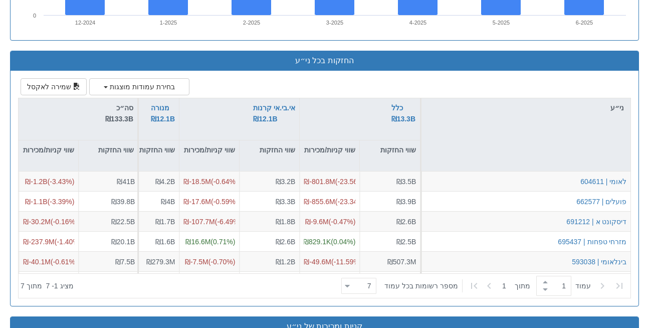
click at [615, 142] on div "ני״ע" at bounding box center [525, 134] width 209 height 73
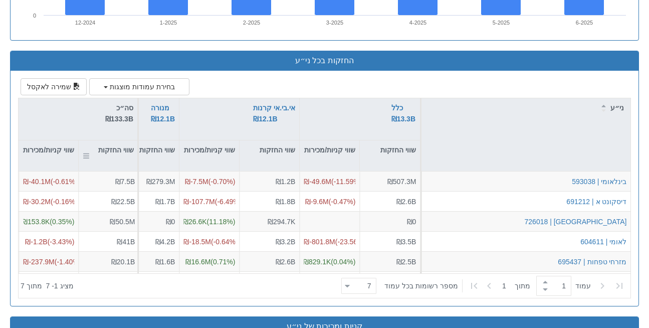
click at [124, 140] on div "שווי החזקות" at bounding box center [108, 155] width 59 height 31
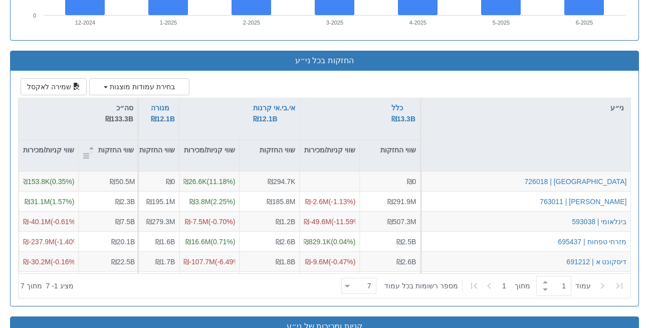
click at [124, 140] on div "שווי החזקות" at bounding box center [108, 155] width 59 height 31
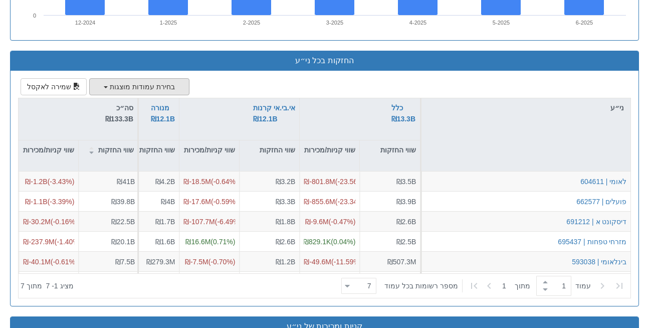
click at [137, 78] on button "בחירת עמודות מוצגות" at bounding box center [139, 86] width 100 height 17
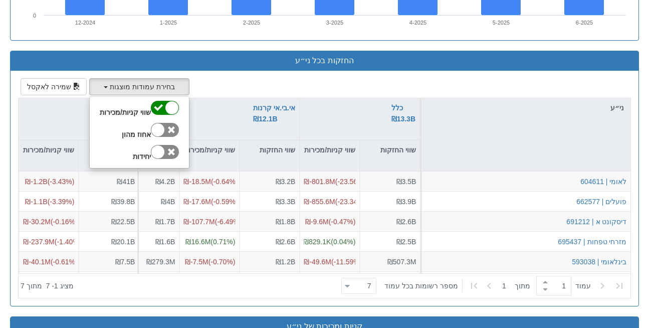
click at [223, 78] on div "בחירת עמודות מוצגות שווי קניות/מכירות אחוז מהון יחידות שמירה לאקסל ני״ע כלל ₪13…" at bounding box center [324, 188] width 613 height 220
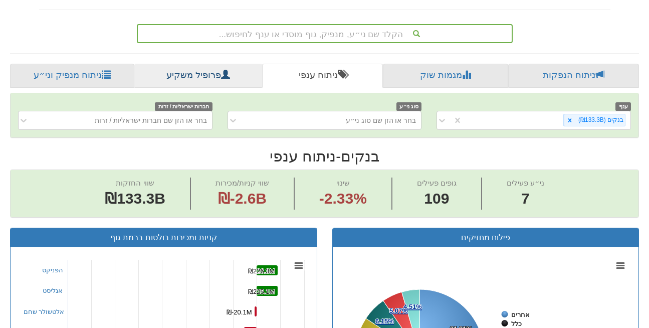
scroll to position [236, 0]
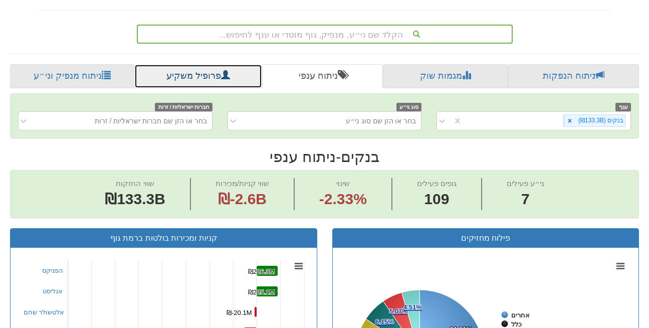
click at [192, 64] on link "פרופיל משקיע" at bounding box center [197, 76] width 127 height 24
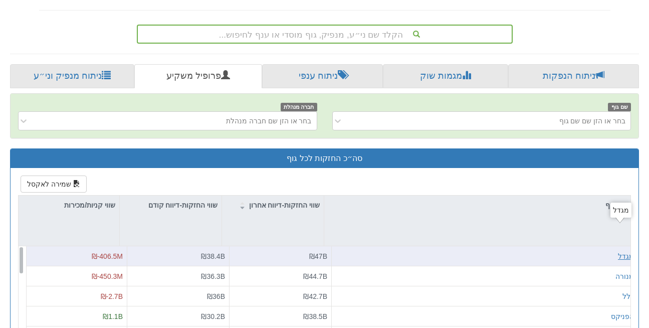
click at [621, 251] on div "מגדל" at bounding box center [626, 256] width 16 height 10
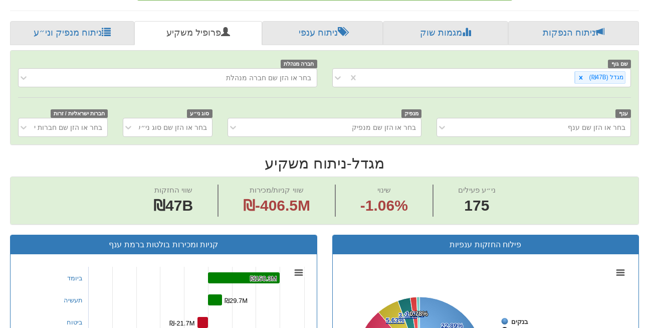
scroll to position [275, 0]
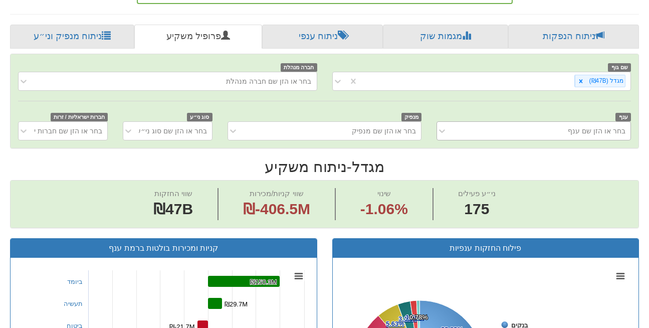
click at [511, 123] on div "בחר או הזן שם ענף" at bounding box center [541, 131] width 178 height 16
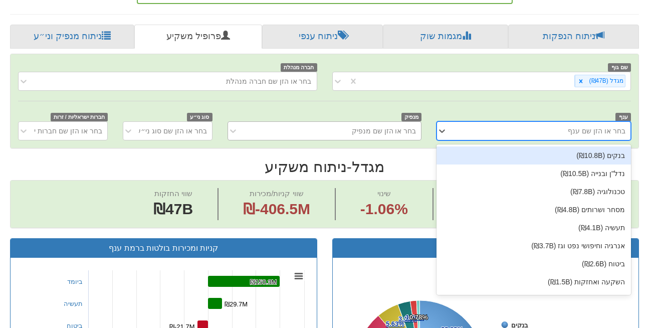
click at [394, 126] on div "בחר או הזן שם מנפיק" at bounding box center [384, 131] width 65 height 10
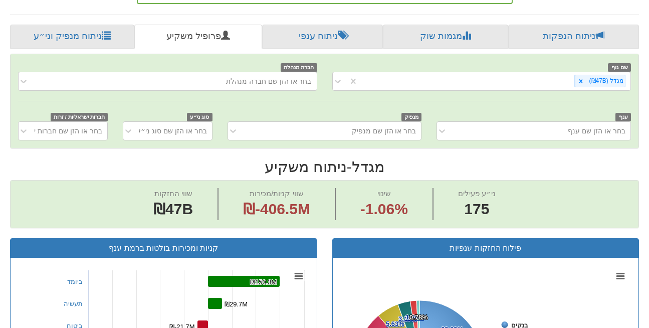
click at [363, 72] on div "שם גוף מגדל (₪47B) חברה מנהלת בחר או הזן שם חברה מנהלת ענף בחר או הזן שם ענף מנ…" at bounding box center [325, 101] width 628 height 94
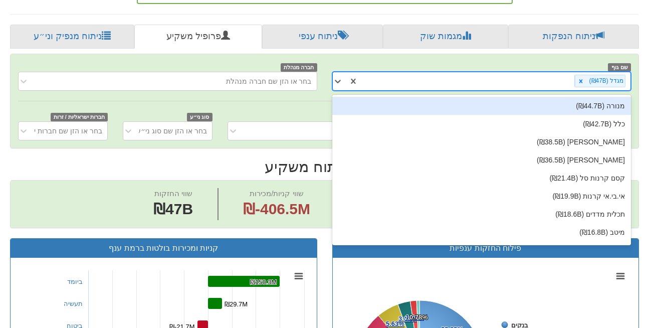
click at [560, 73] on div "מגדל (₪47B)" at bounding box center [494, 81] width 272 height 17
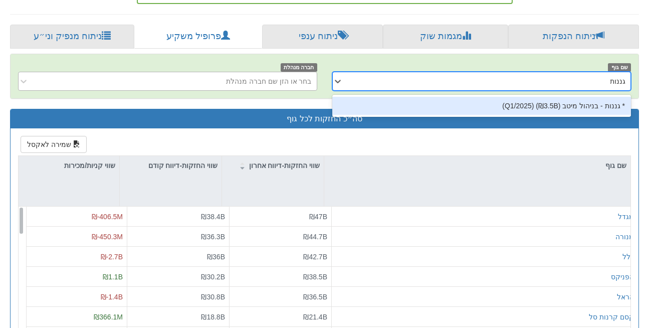
type input "גננות"
click at [296, 76] on div "בחר או הזן שם חברה מנהלת" at bounding box center [268, 81] width 85 height 10
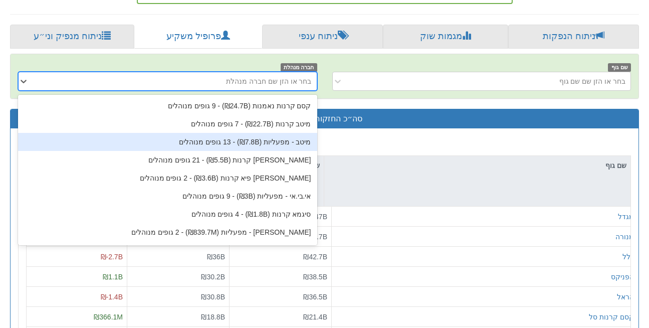
click at [225, 133] on div "מיטב - מפעליות (₪7.8B) ‏- 13 גופים מנוהלים" at bounding box center [167, 142] width 299 height 18
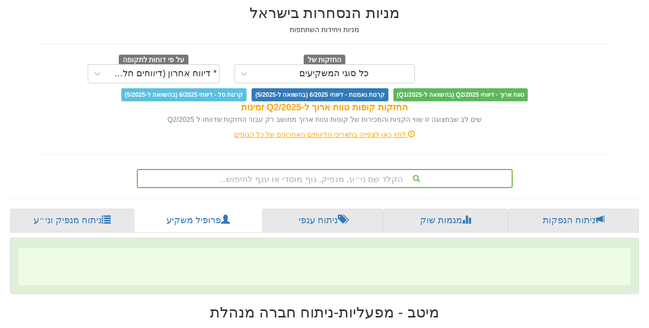
scroll to position [66, 0]
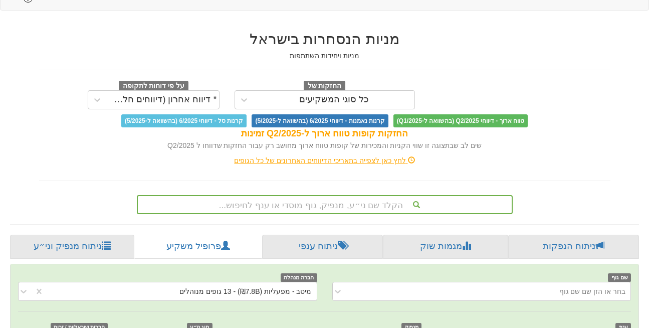
click at [225, 140] on div "שים לב שבתצוגה זו שווי הקניות והמכירות של קופות טווח ארוך מחושב רק עבור החזקות …" at bounding box center [324, 145] width 571 height 10
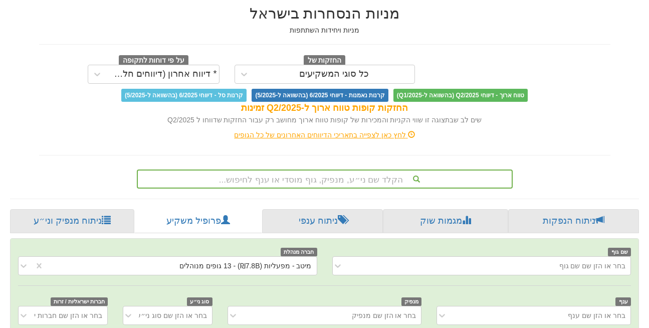
scroll to position [86, 0]
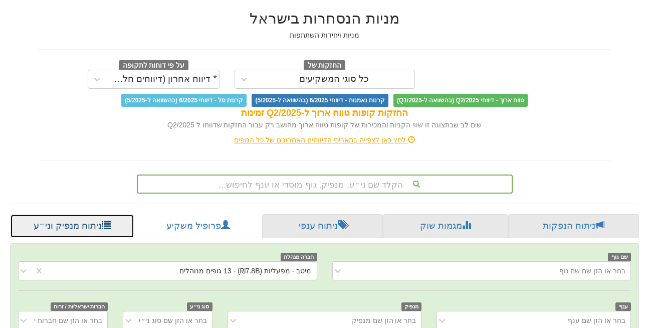
click at [71, 214] on link "ניתוח מנפיק וני״ע" at bounding box center [72, 226] width 124 height 24
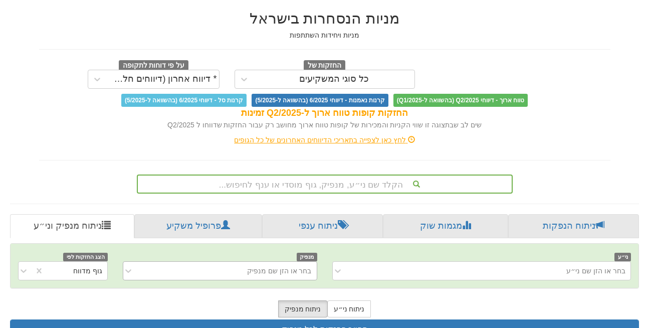
scroll to position [171, 0]
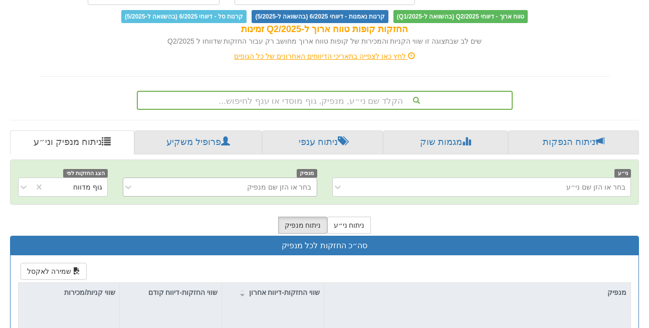
click at [268, 196] on div "בחר או הזן שם מנפיק" at bounding box center [220, 186] width 194 height 19
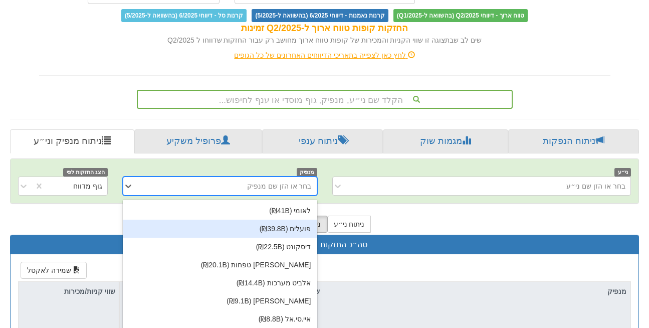
click at [299, 219] on div "פועלים (₪39.8B)" at bounding box center [220, 228] width 194 height 18
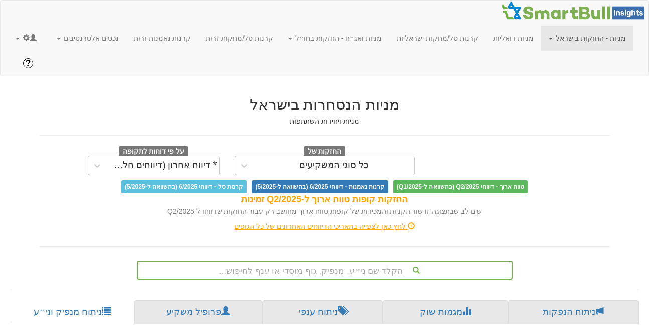
click at [583, 46] on link "מניות - החזקות בישראל" at bounding box center [587, 38] width 92 height 25
click at [598, 92] on link "מניות ואג״ח" at bounding box center [592, 86] width 79 height 13
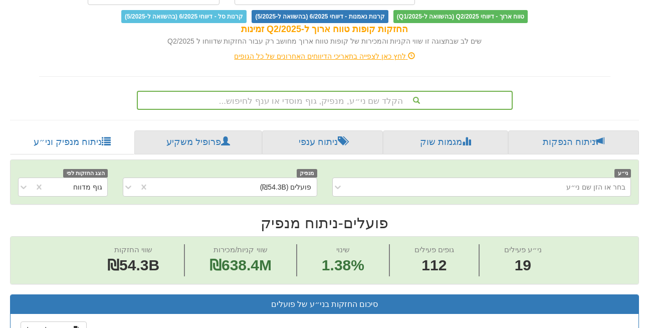
scroll to position [185, 0]
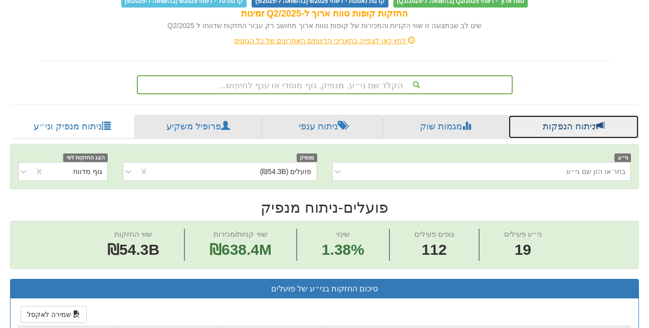
drag, startPoint x: 519, startPoint y: 105, endPoint x: 361, endPoint y: 137, distance: 161.5
click at [519, 115] on link "ניתוח הנפקות" at bounding box center [573, 127] width 131 height 24
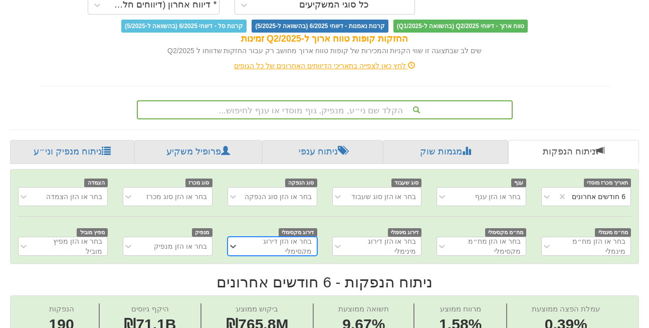
scroll to position [160, 0]
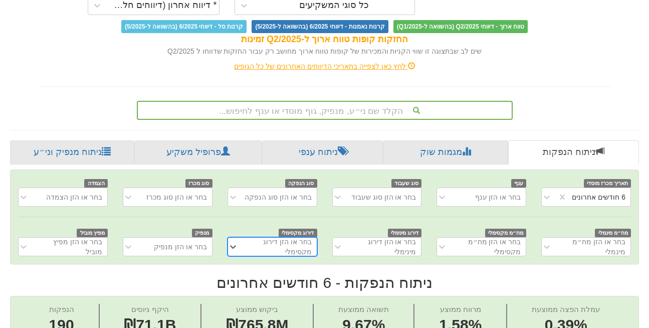
click at [581, 58] on div "אג״ח ומניות הנסחרים בישראל מניות, אג״ח ממשלתי, אג״ח קונצרני, אג״ח להמרה, יחידות…" at bounding box center [325, 22] width 586 height 193
drag, startPoint x: 17, startPoint y: 54, endPoint x: 19, endPoint y: 41, distance: 13.1
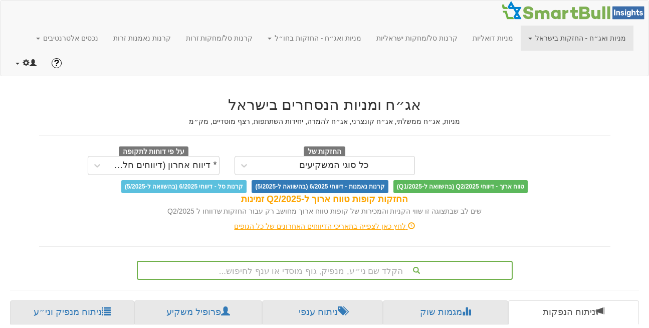
click at [17, 51] on link at bounding box center [26, 63] width 36 height 25
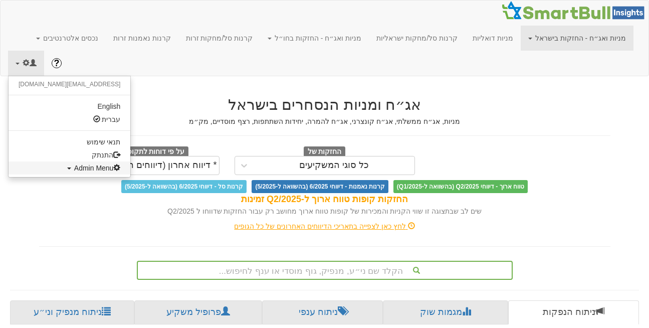
click at [74, 164] on span "Admin Menu" at bounding box center [97, 168] width 47 height 8
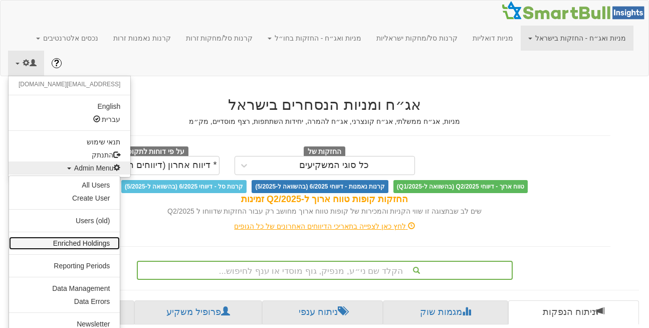
click at [65, 236] on link "Enriched Holdings" at bounding box center [64, 242] width 111 height 13
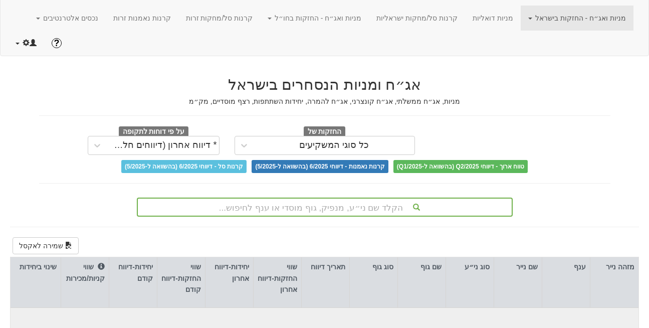
scroll to position [25, 0]
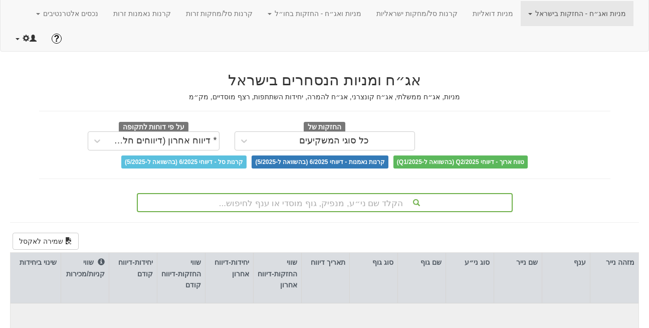
type input "1"
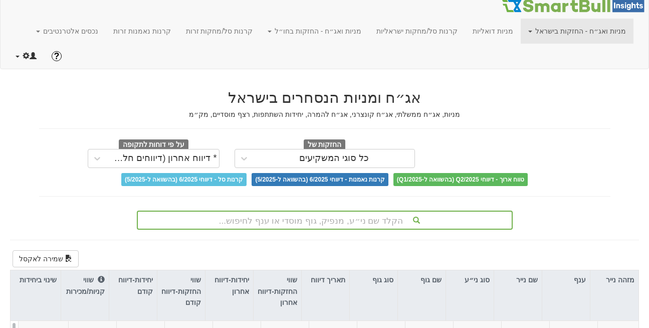
scroll to position [0, 0]
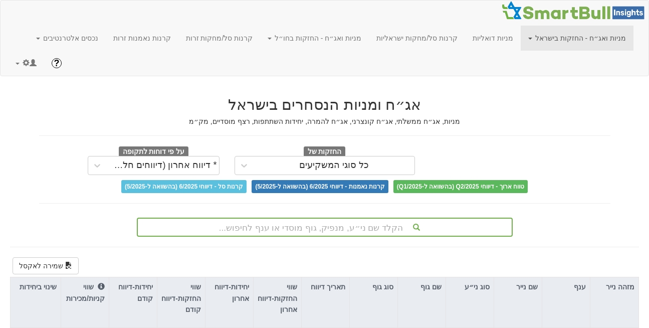
click at [546, 118] on h5 "מניות, אג״ח ממשלתי, אג״ח קונצרני, אג״ח להמרה, יחידות השתתפות, רצף מוסדיים, מק״מ" at bounding box center [324, 122] width 571 height 8
click at [45, 257] on button "שמירה לאקסל" at bounding box center [46, 265] width 66 height 17
drag, startPoint x: 2, startPoint y: 156, endPoint x: 45, endPoint y: 163, distance: 43.1
click at [2, 156] on div "Toggle navigation מניות ואג״ח - החזקות בישראל מניות אג״ח מניות ואג״ח ✓ מניות דו…" at bounding box center [324, 238] width 649 height 477
click at [17, 63] on span at bounding box center [18, 64] width 4 height 2
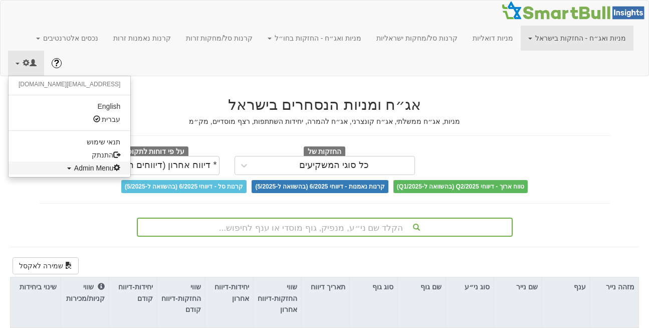
click at [74, 164] on span "Admin Menu" at bounding box center [97, 168] width 47 height 8
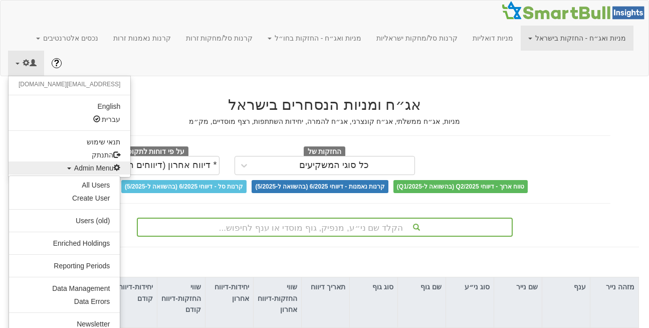
click at [117, 118] on h5 "מניות, אג״ח ממשלתי, אג״ח קונצרני, אג״ח להמרה, יחידות השתתפות, רצף מוסדיים, מק״מ" at bounding box center [324, 122] width 571 height 8
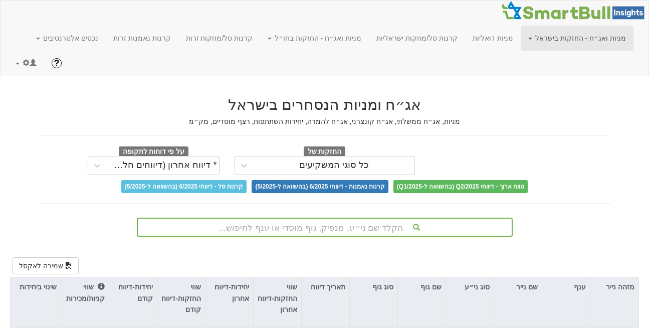
click at [133, 96] on h2 "אג״ח ומניות הנסחרים בישראל" at bounding box center [324, 104] width 571 height 17
click at [599, 36] on link "מניות ואג״ח - החזקות בישראל" at bounding box center [576, 38] width 113 height 25
click at [605, 61] on link "מניות" at bounding box center [592, 60] width 79 height 13
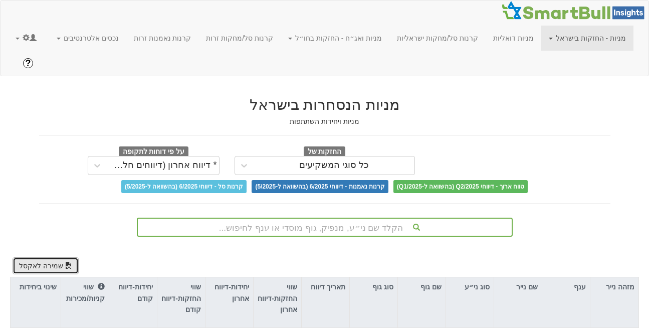
click at [46, 257] on button "שמירה לאקסל" at bounding box center [46, 265] width 66 height 17
click at [619, 38] on link "מניות - החזקות בישראל" at bounding box center [587, 38] width 92 height 25
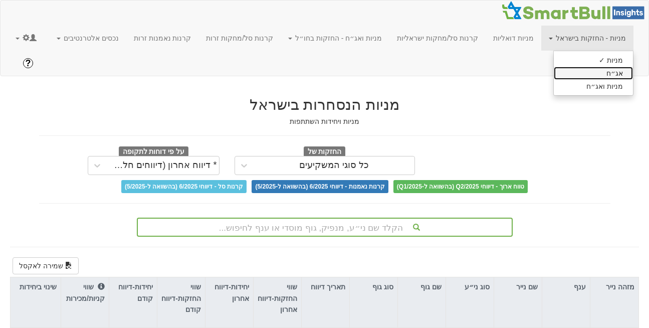
click at [610, 77] on link "אג״ח" at bounding box center [592, 73] width 79 height 13
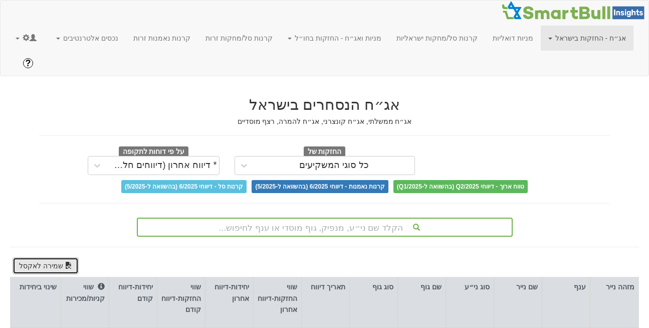
click at [41, 257] on button "שמירה לאקסל" at bounding box center [46, 265] width 66 height 17
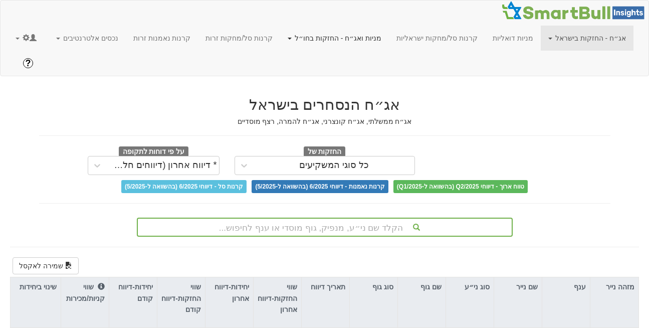
click at [356, 37] on link "מניות ואג״ח - החזקות בחו״ל" at bounding box center [334, 38] width 109 height 25
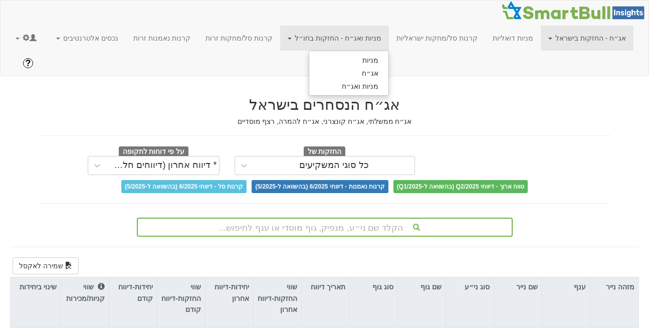
click at [381, 96] on h2 "אג״ח הנסחרים בישראל" at bounding box center [324, 104] width 571 height 17
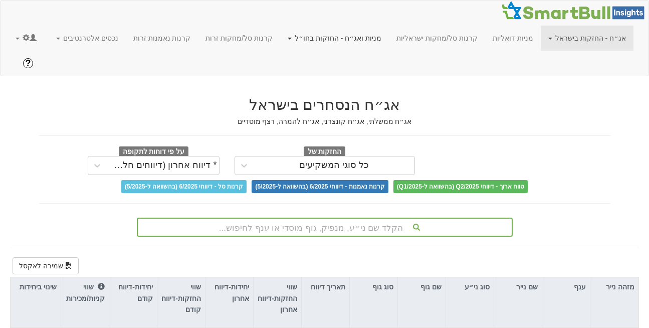
click at [371, 37] on link "מניות ואג״ח - החזקות בחו״ל" at bounding box center [334, 38] width 109 height 25
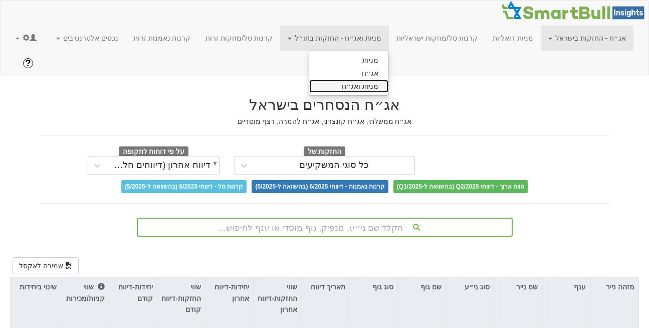
click at [376, 86] on link "מניות ואג״ח" at bounding box center [348, 86] width 79 height 13
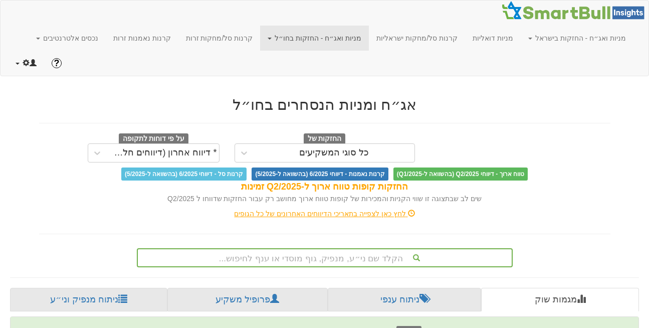
click at [16, 63] on span at bounding box center [18, 64] width 4 height 2
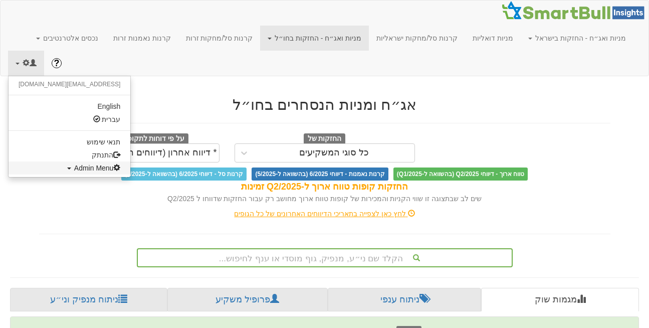
click at [74, 164] on span "Admin Menu" at bounding box center [97, 168] width 47 height 8
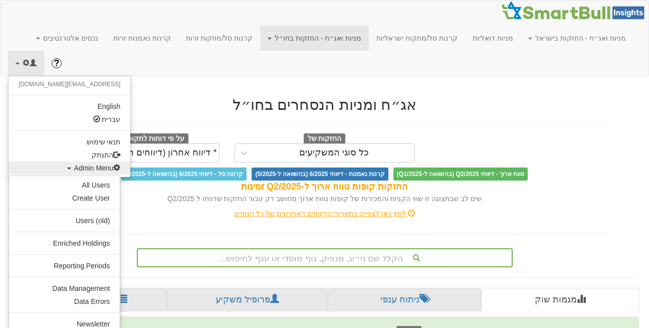
click at [210, 96] on h2 "אג״ח ומניות הנסחרים בחו״ל" at bounding box center [324, 104] width 571 height 17
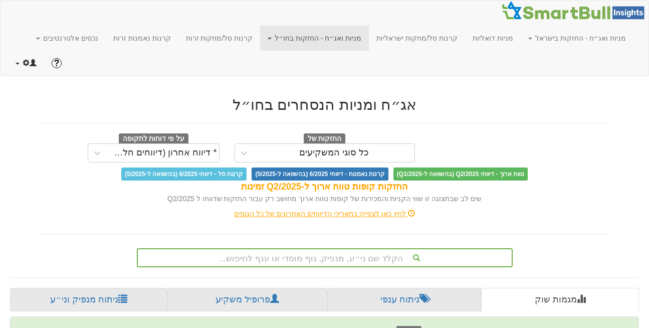
click at [23, 59] on span at bounding box center [26, 62] width 7 height 7
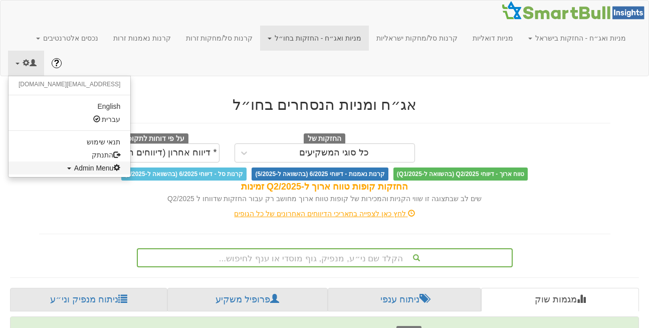
click at [74, 164] on span "Admin Menu" at bounding box center [97, 168] width 47 height 8
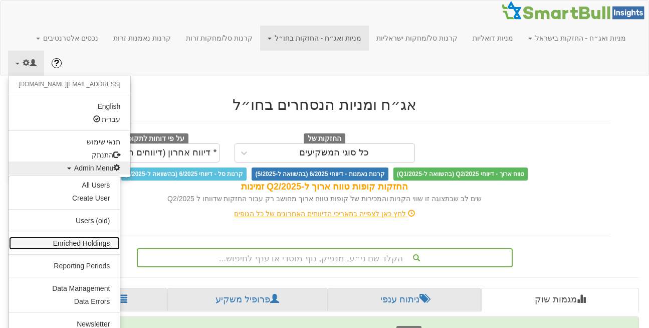
click at [79, 236] on link "Enriched Holdings" at bounding box center [64, 242] width 111 height 13
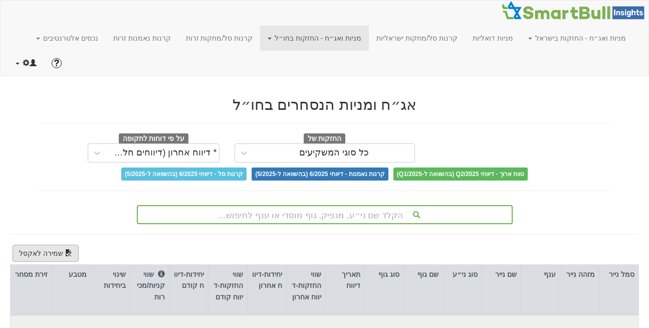
type input "1"
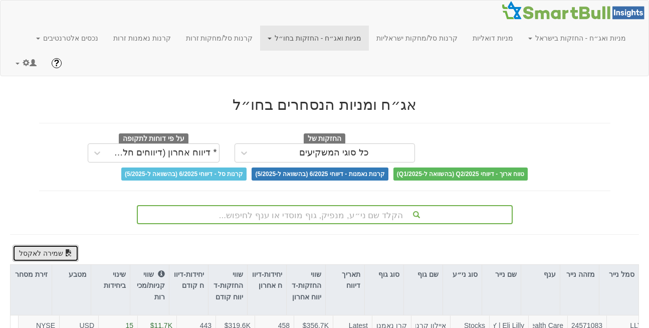
click at [48, 244] on button "שמירה לאקסל" at bounding box center [46, 252] width 66 height 17
drag, startPoint x: 48, startPoint y: 223, endPoint x: 166, endPoint y: 169, distance: 130.2
click at [48, 244] on button "שמירה לאקסל" at bounding box center [46, 252] width 66 height 17
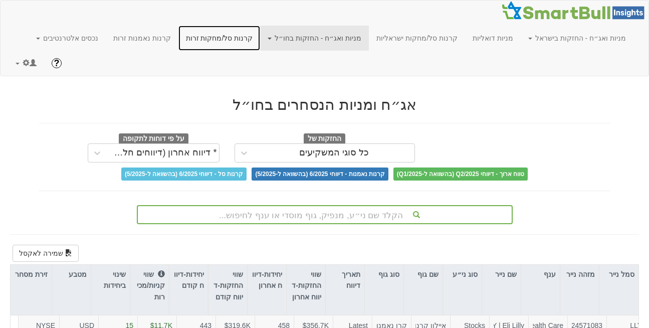
click at [246, 40] on link "קרנות סל/מחקות זרות" at bounding box center [219, 38] width 82 height 25
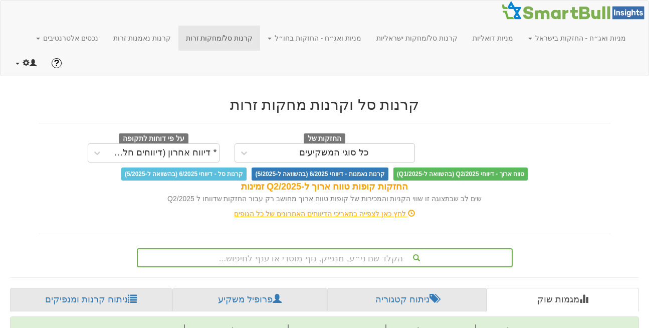
click at [26, 59] on span at bounding box center [26, 62] width 7 height 7
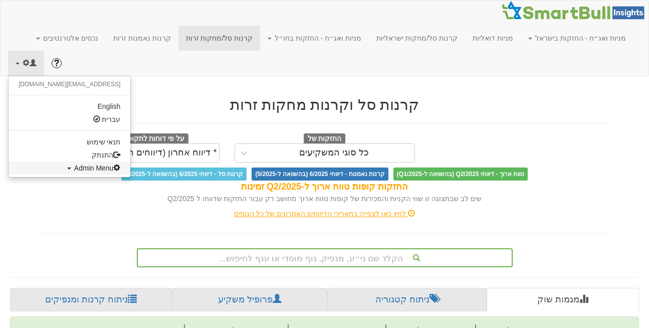
click at [59, 161] on link "Admin Menu" at bounding box center [70, 167] width 122 height 13
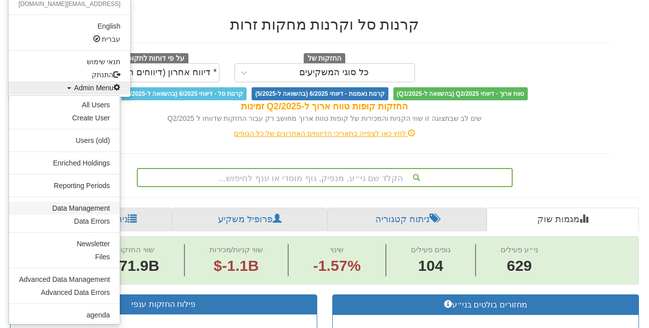
scroll to position [82, 0]
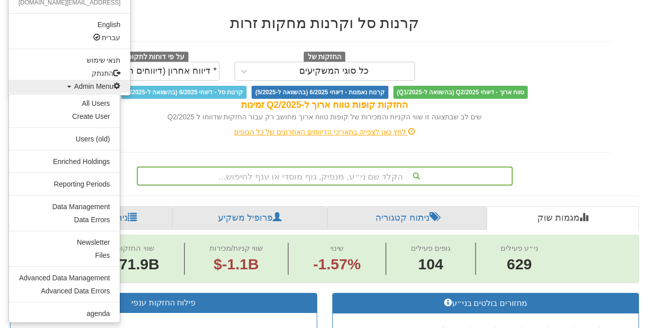
click at [70, 143] on ul "All Users Create User Users (old) Enriched Holdings Reporting Periods Data Mana…" at bounding box center [65, 208] width 112 height 229
click at [65, 155] on link "Enriched Holdings" at bounding box center [64, 161] width 111 height 13
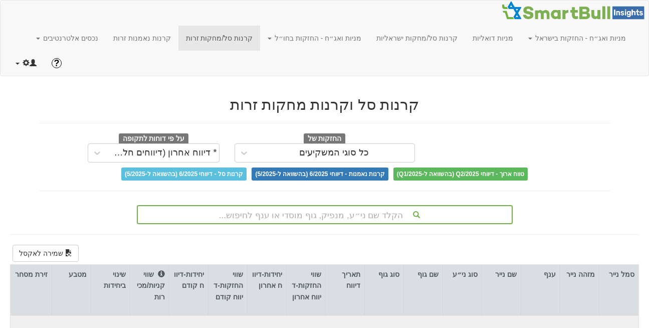
type input "1"
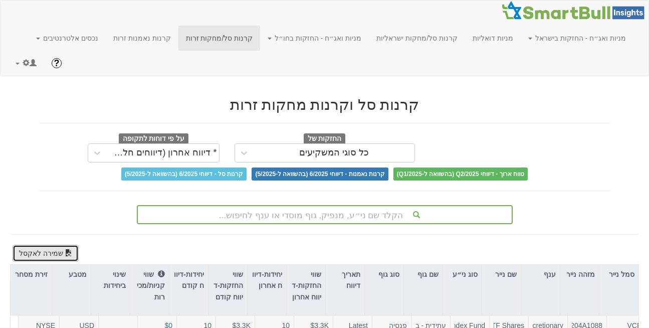
click at [44, 244] on button "שמירה לאקסל" at bounding box center [46, 252] width 66 height 17
drag, startPoint x: 50, startPoint y: 153, endPoint x: 128, endPoint y: 180, distance: 82.7
click at [50, 167] on div "טווח ארוך - דיווחי Q2/2025 (בהשוואה ל-Q1/2025) קרנות נאמנות - דיווחי 6/2025 (בה…" at bounding box center [325, 173] width 586 height 13
click at [593, 39] on link "מניות ואג״ח - החזקות בישראל" at bounding box center [576, 38] width 113 height 25
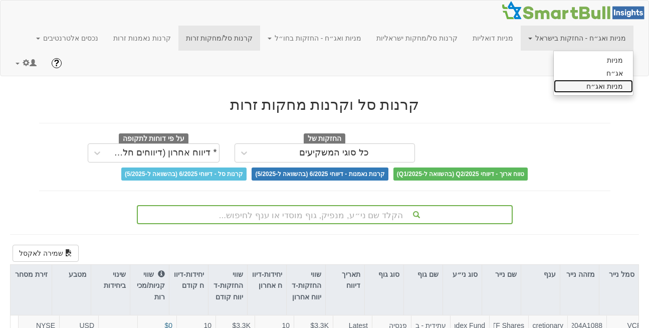
click at [591, 89] on link "מניות ואג״ח" at bounding box center [592, 86] width 79 height 13
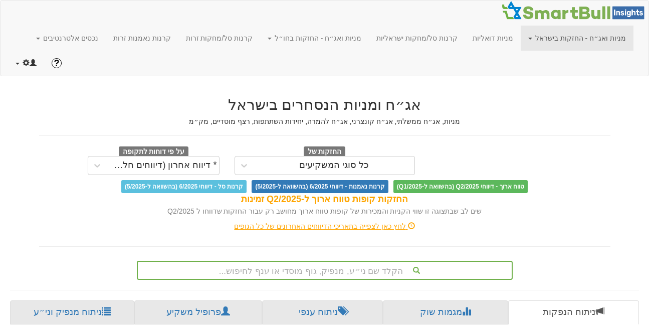
click at [12, 51] on link at bounding box center [26, 63] width 36 height 25
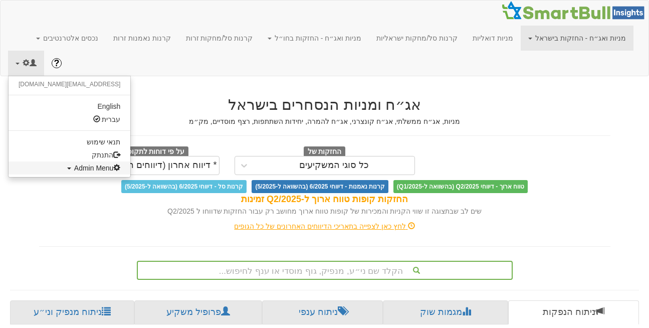
click at [74, 164] on span "Admin Menu" at bounding box center [97, 168] width 47 height 8
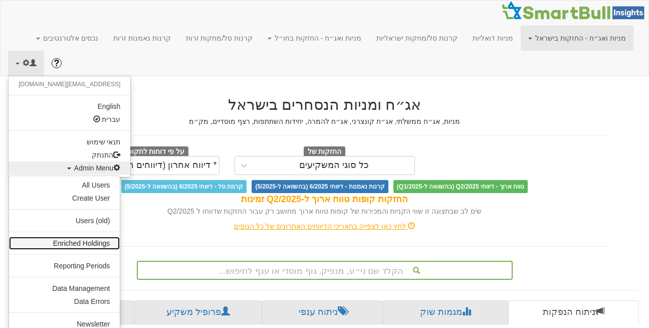
click at [82, 236] on link "Enriched Holdings" at bounding box center [64, 242] width 111 height 13
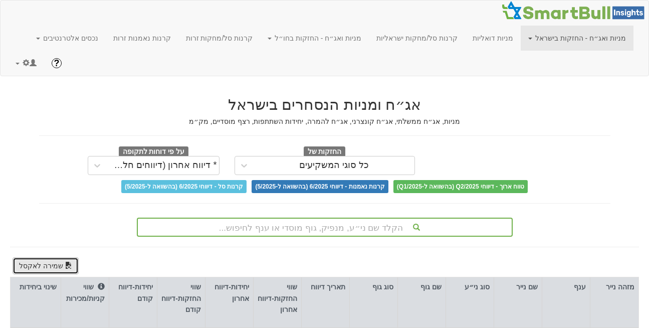
click at [37, 257] on button "שמירה לאקסל" at bounding box center [46, 265] width 66 height 17
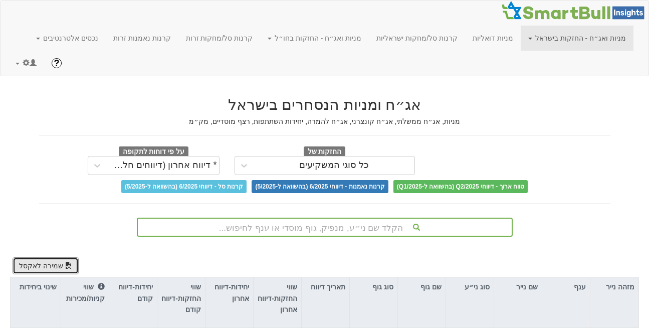
type input "1"
